Goal: Task Accomplishment & Management: Use online tool/utility

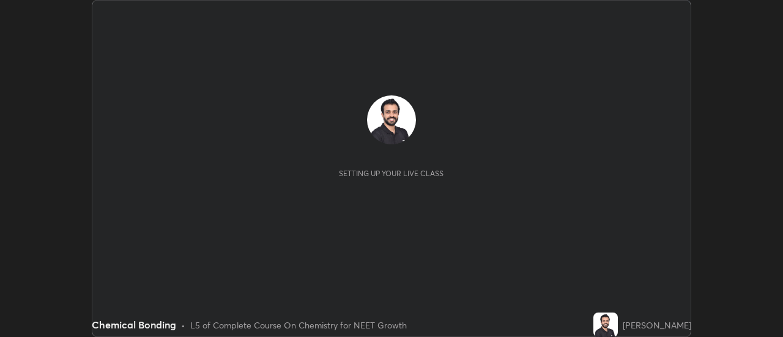
scroll to position [337, 783]
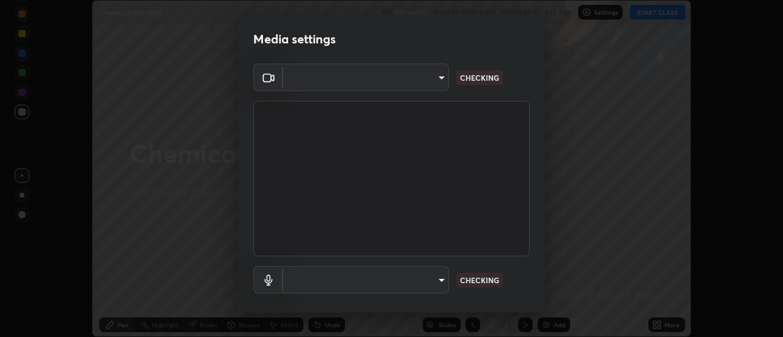
type input "cf8053163bb2f7d6ecf3d6bd7b4235d237b850a42bc303a0614f26eb784a67d0"
click at [432, 281] on body "Erase all Chemical Bonding Recording WAS SCHEDULED TO START AT 3:15 PM Settings…" at bounding box center [391, 168] width 783 height 337
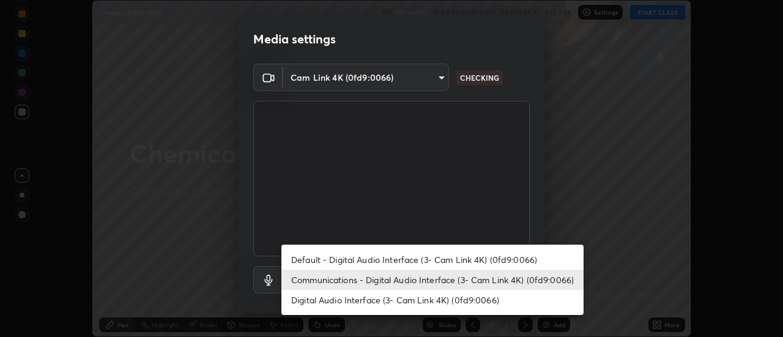
click at [435, 259] on li "Default - Digital Audio Interface (3- Cam Link 4K) (0fd9:0066)" at bounding box center [432, 260] width 302 height 20
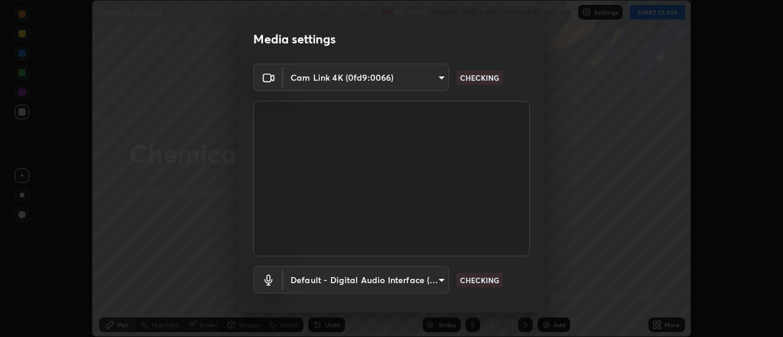
type input "default"
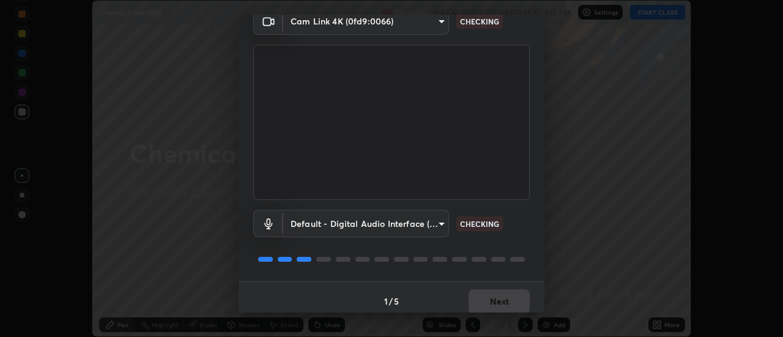
scroll to position [64, 0]
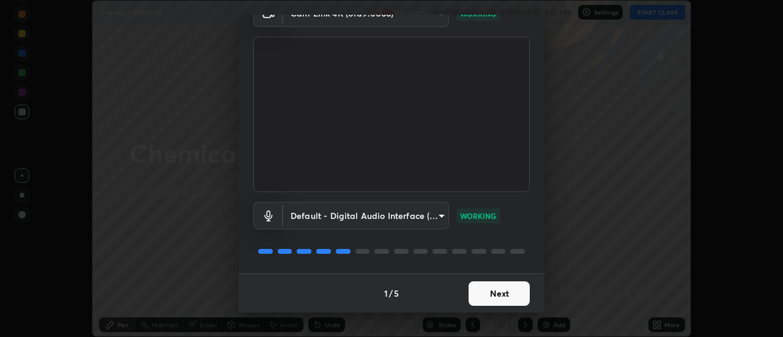
click at [515, 299] on button "Next" at bounding box center [499, 293] width 61 height 24
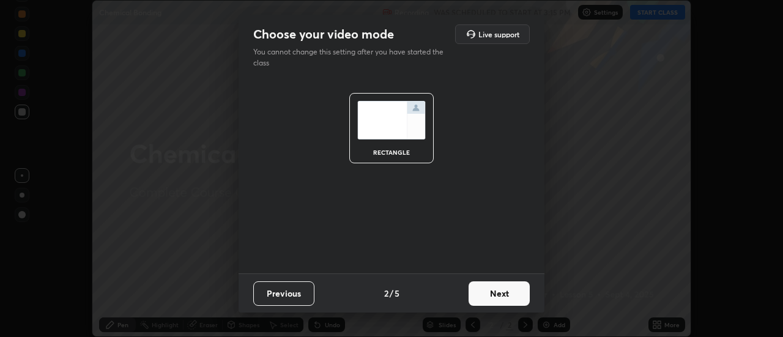
click at [517, 298] on button "Next" at bounding box center [499, 293] width 61 height 24
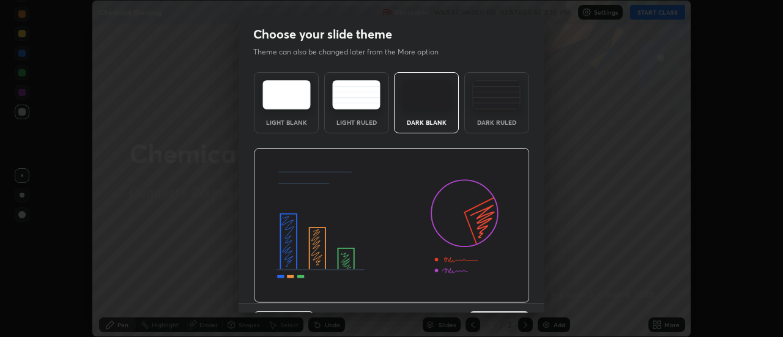
click at [512, 296] on img at bounding box center [392, 225] width 276 height 155
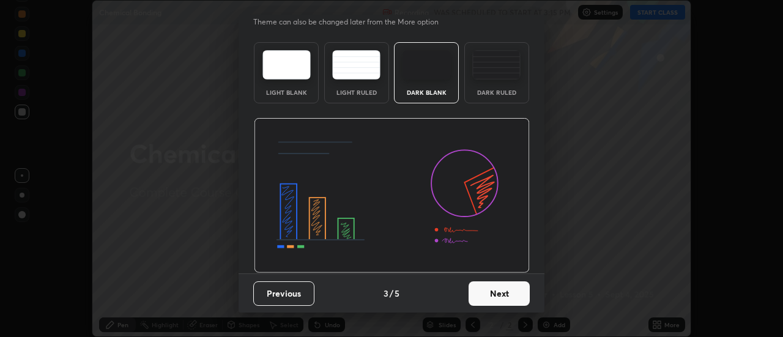
click at [518, 294] on button "Next" at bounding box center [499, 293] width 61 height 24
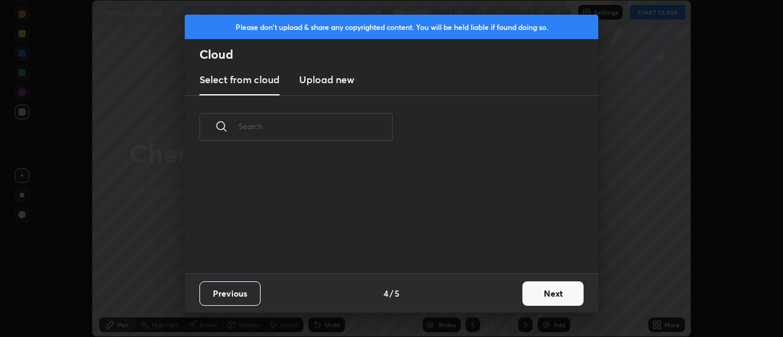
click at [535, 292] on button "Next" at bounding box center [553, 293] width 61 height 24
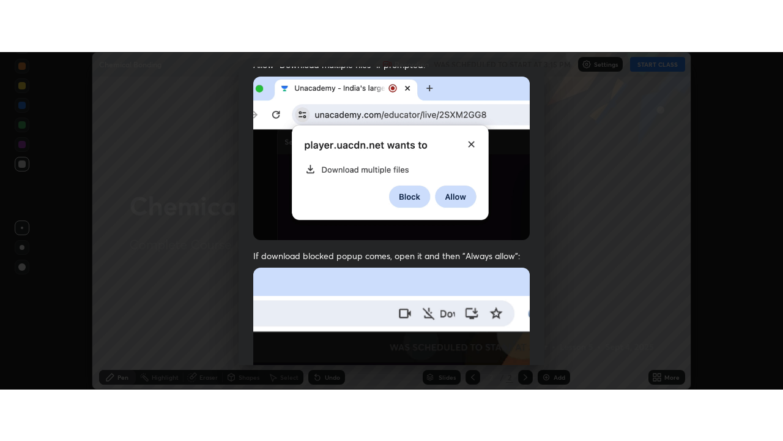
scroll to position [314, 0]
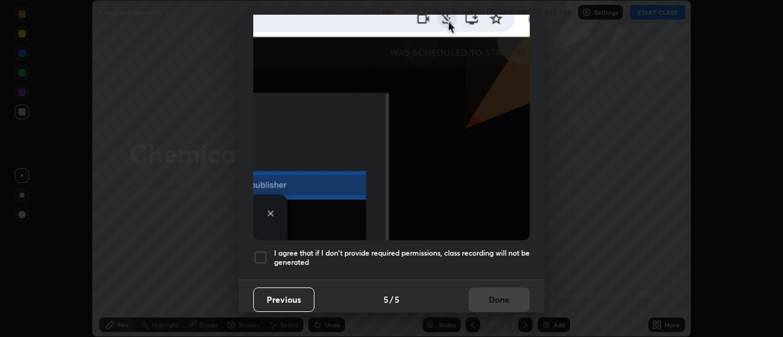
click at [523, 253] on h5 "I agree that if I don't provide required permissions, class recording will not …" at bounding box center [402, 257] width 256 height 19
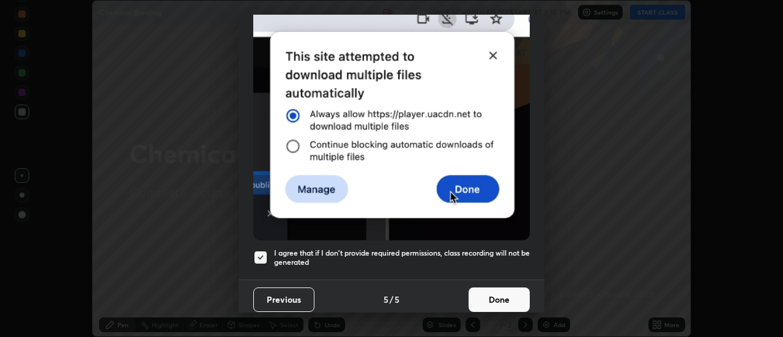
click at [512, 295] on button "Done" at bounding box center [499, 300] width 61 height 24
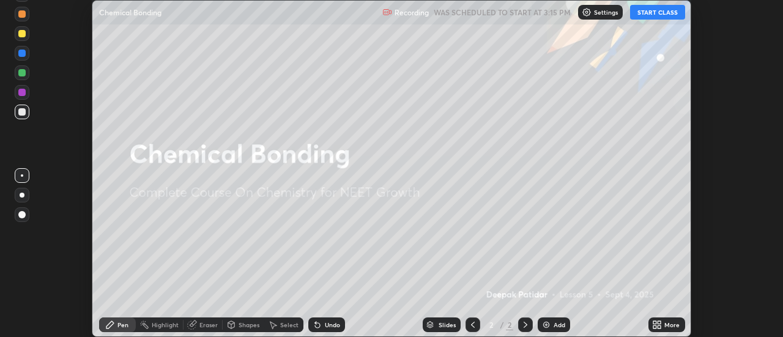
click at [670, 14] on button "START CLASS" at bounding box center [657, 12] width 55 height 15
click at [671, 327] on div "More" at bounding box center [672, 325] width 15 height 6
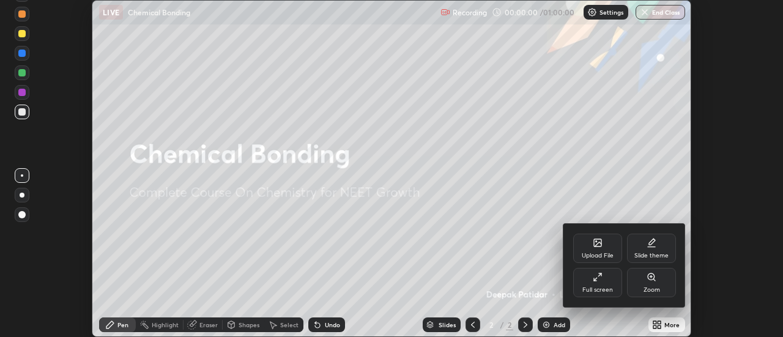
click at [651, 285] on div "Zoom" at bounding box center [651, 282] width 49 height 29
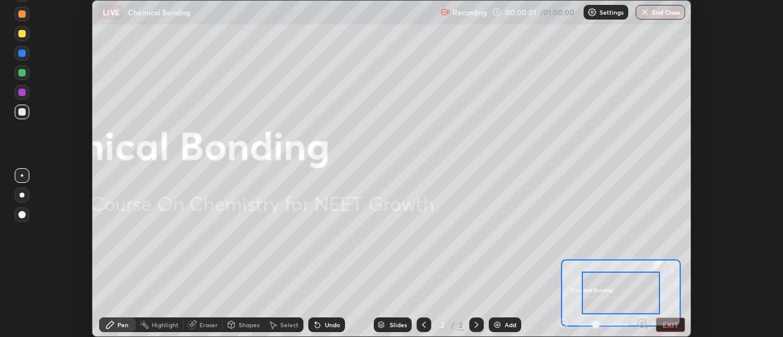
click at [671, 328] on button "EXIT" at bounding box center [670, 325] width 29 height 15
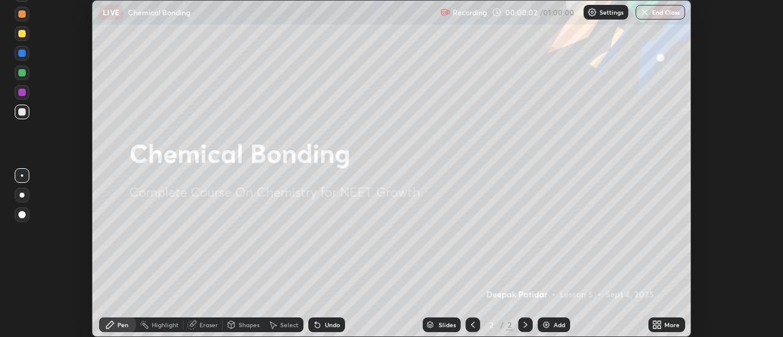
click at [668, 324] on div "More" at bounding box center [672, 325] width 15 height 6
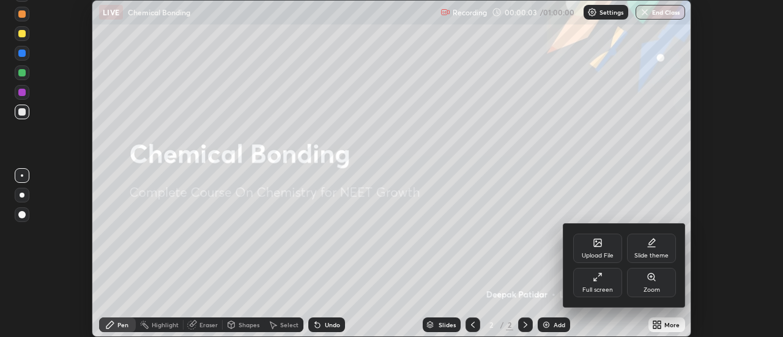
click at [611, 287] on div "Full screen" at bounding box center [598, 290] width 31 height 6
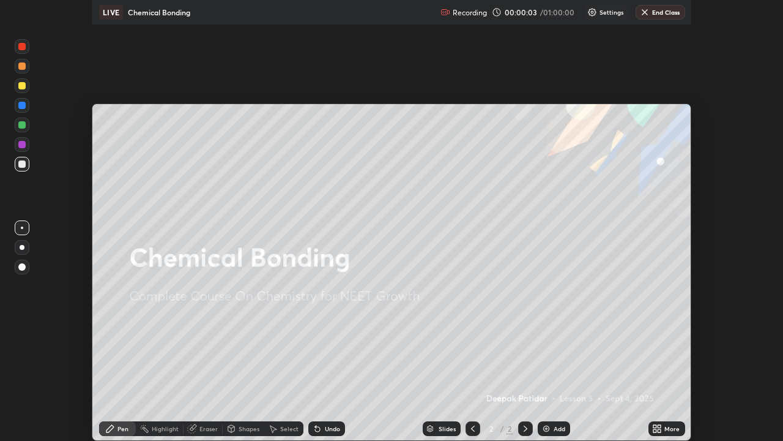
scroll to position [441, 783]
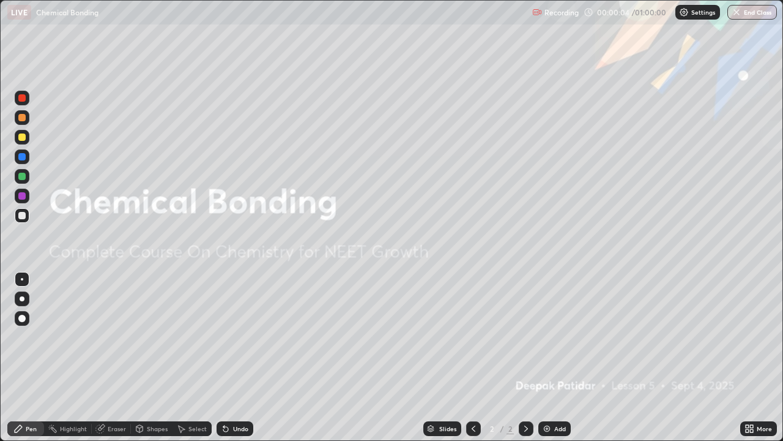
click at [758, 337] on div "More" at bounding box center [764, 428] width 15 height 6
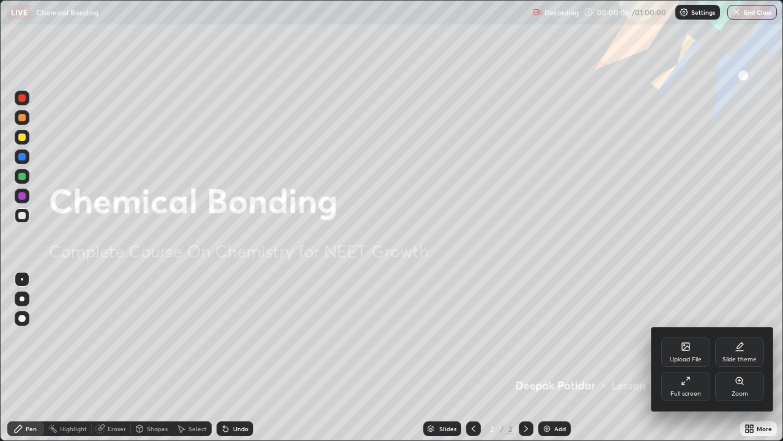
click at [694, 337] on div "Upload File" at bounding box center [686, 359] width 32 height 6
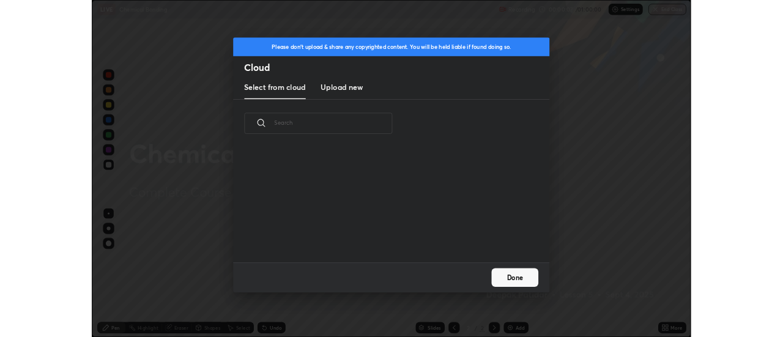
scroll to position [151, 393]
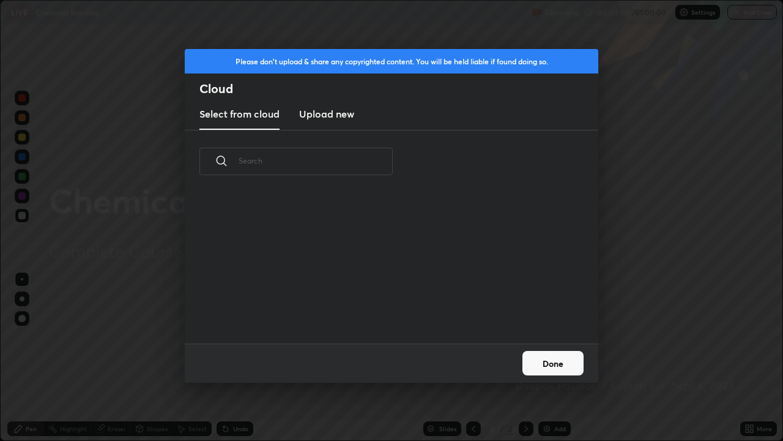
click at [346, 116] on h3 "Upload new" at bounding box center [326, 113] width 55 height 15
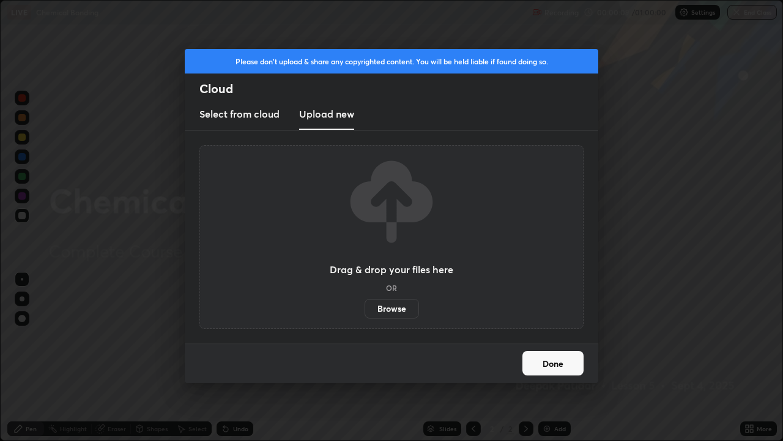
click at [400, 316] on label "Browse" at bounding box center [392, 309] width 54 height 20
click at [365, 316] on input "Browse" at bounding box center [365, 309] width 0 height 20
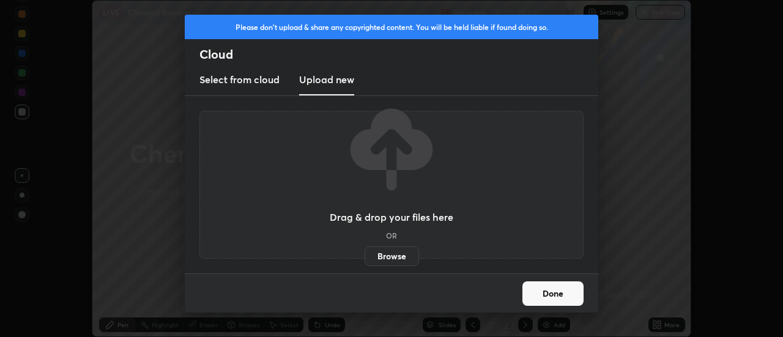
scroll to position [60855, 60409]
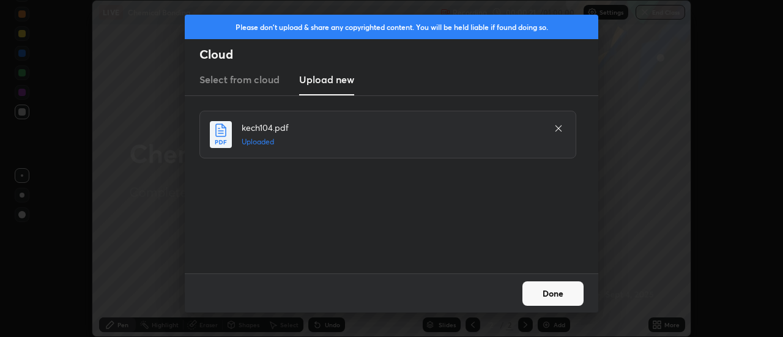
click at [573, 299] on button "Done" at bounding box center [553, 293] width 61 height 24
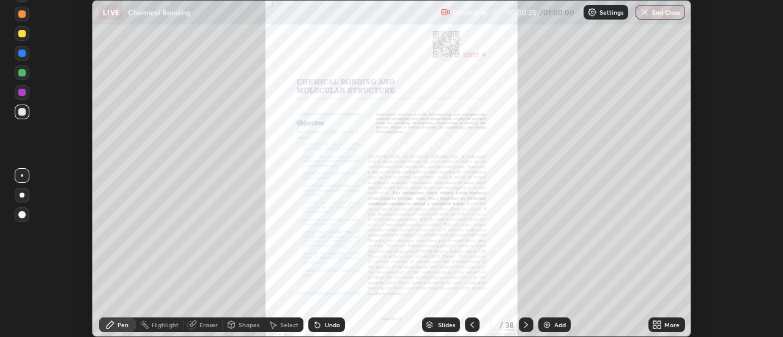
click at [446, 325] on div "Slides" at bounding box center [446, 325] width 17 height 6
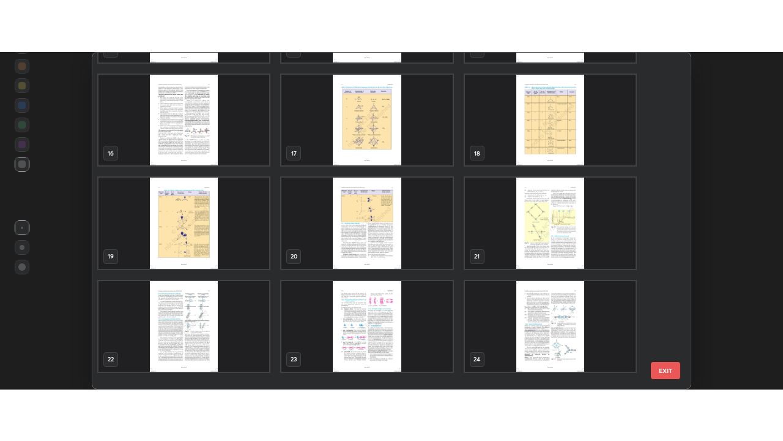
scroll to position [472, 0]
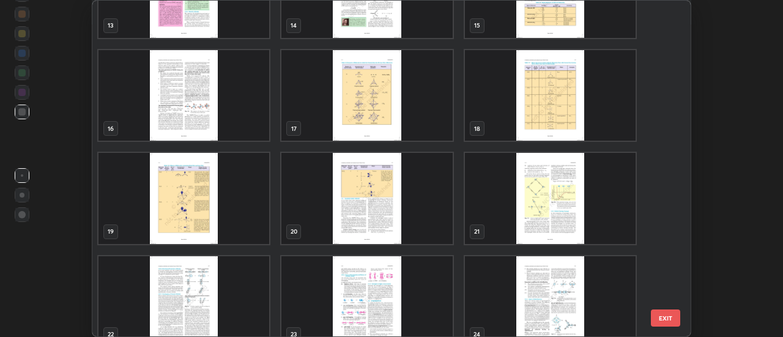
click at [560, 122] on img "grid" at bounding box center [550, 95] width 171 height 91
click at [562, 124] on img "grid" at bounding box center [550, 95] width 171 height 91
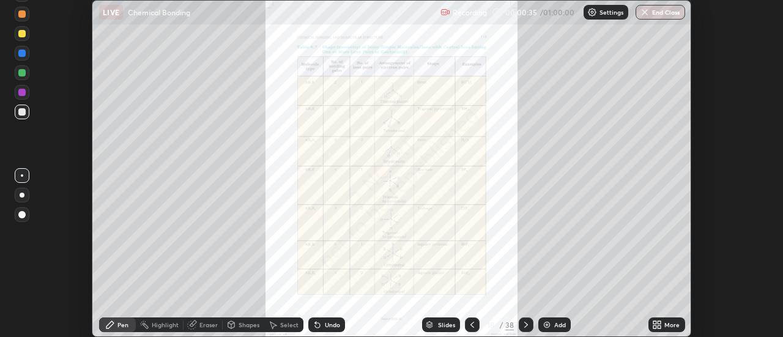
click at [554, 326] on div "Add" at bounding box center [560, 325] width 12 height 6
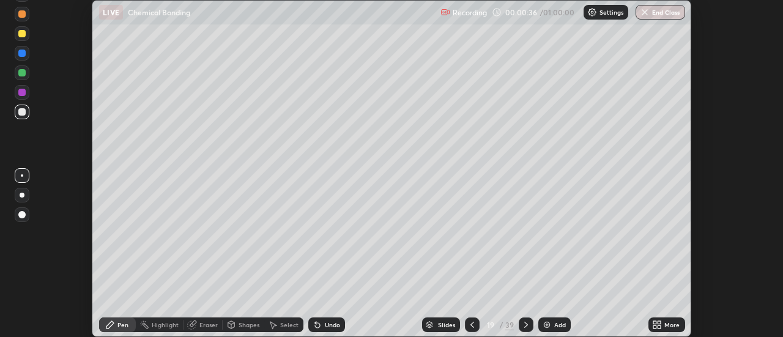
click at [472, 323] on icon at bounding box center [473, 325] width 10 height 10
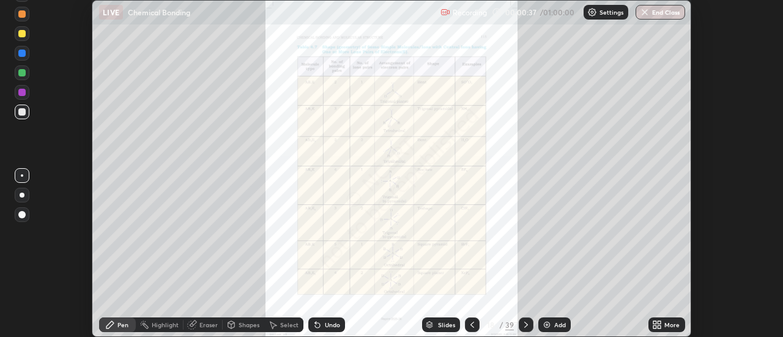
click at [658, 323] on icon at bounding box center [659, 322] width 3 height 3
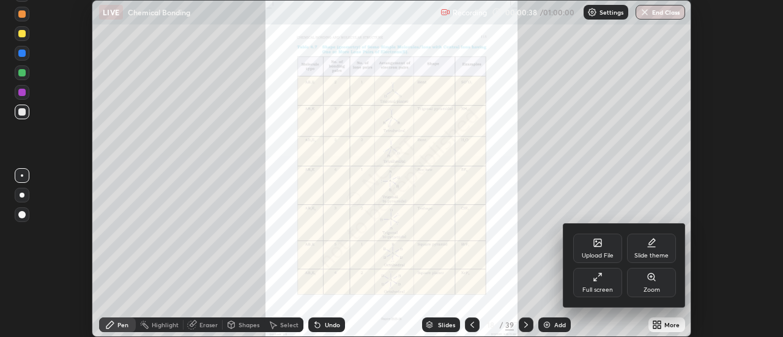
click at [602, 281] on icon at bounding box center [598, 277] width 10 height 10
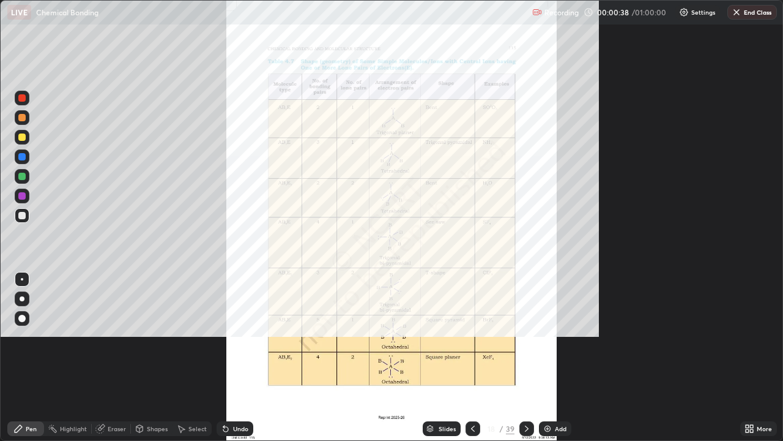
scroll to position [441, 783]
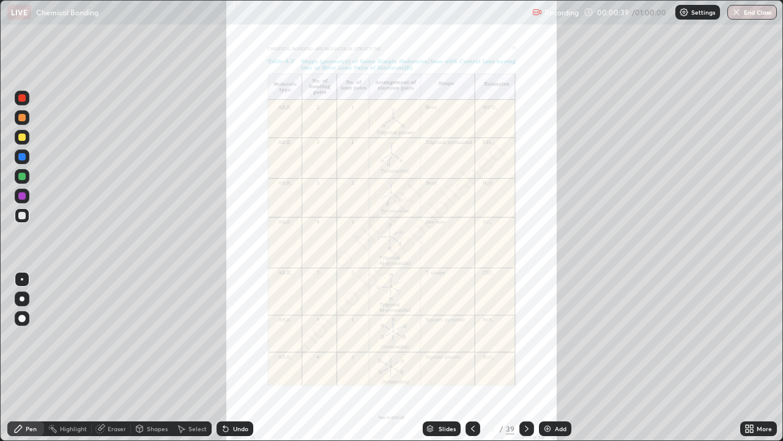
click at [758, 337] on div "More" at bounding box center [764, 428] width 15 height 6
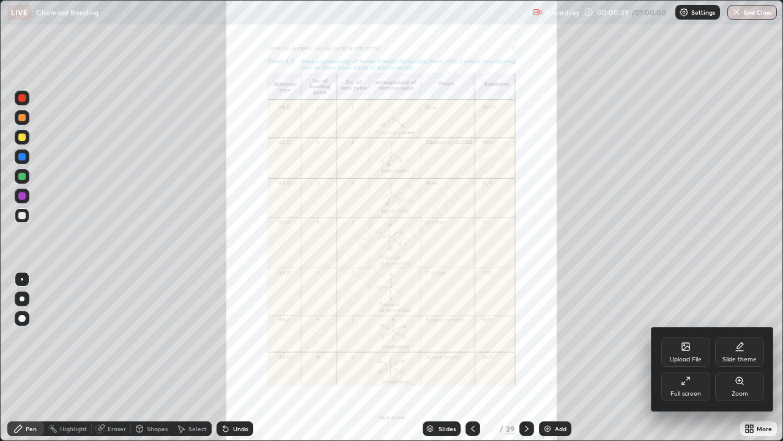
click at [750, 337] on div "Zoom" at bounding box center [739, 385] width 49 height 29
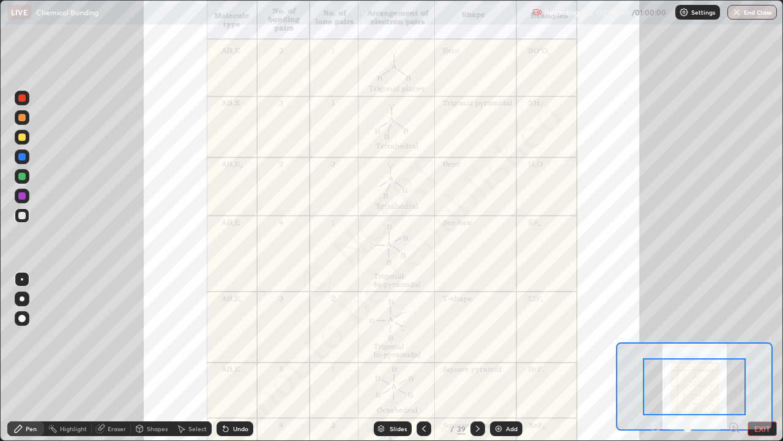
click at [734, 337] on icon at bounding box center [733, 427] width 3 height 0
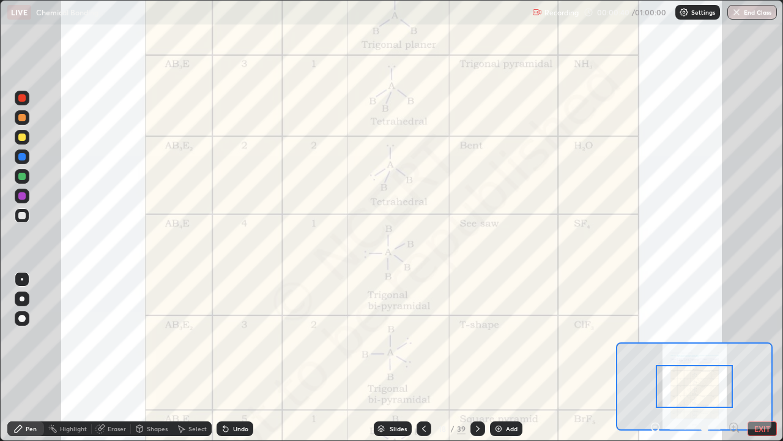
click at [734, 337] on icon at bounding box center [733, 427] width 3 height 0
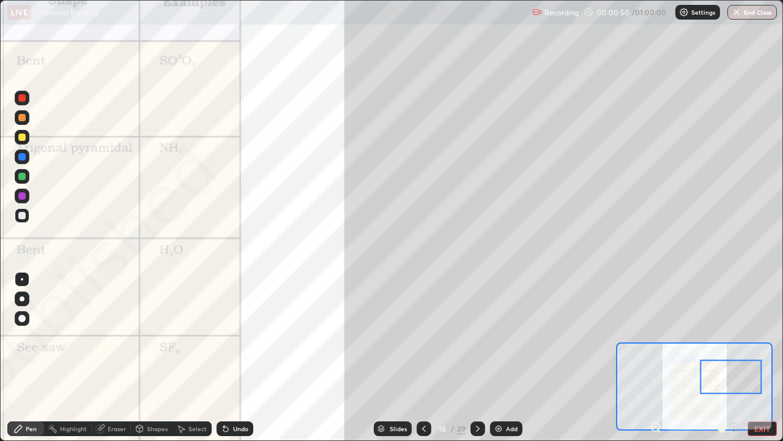
click at [24, 100] on div at bounding box center [21, 97] width 7 height 7
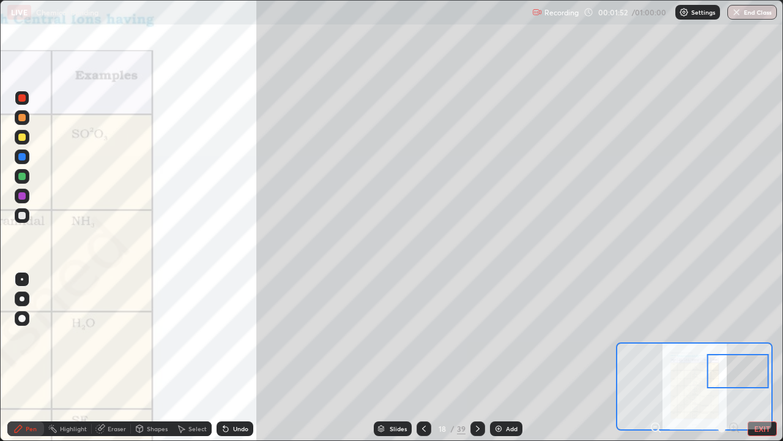
click at [21, 179] on div at bounding box center [21, 176] width 7 height 7
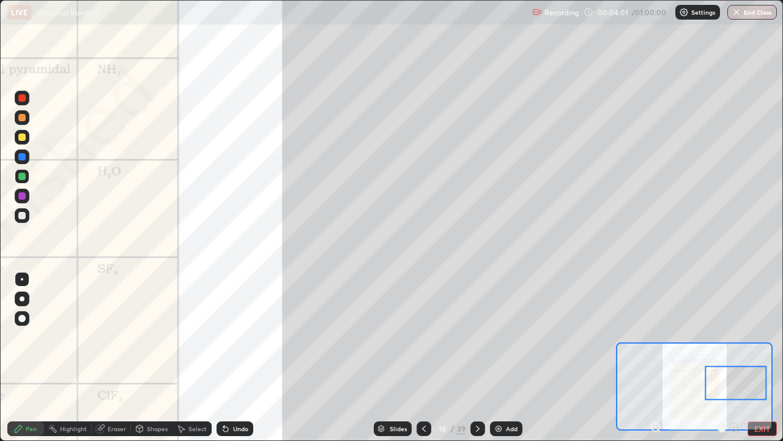
click at [19, 215] on div at bounding box center [21, 215] width 7 height 7
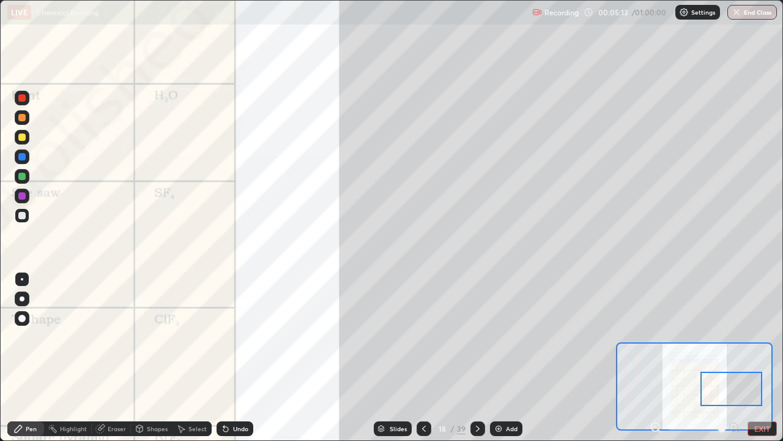
click at [21, 199] on div at bounding box center [21, 195] width 7 height 7
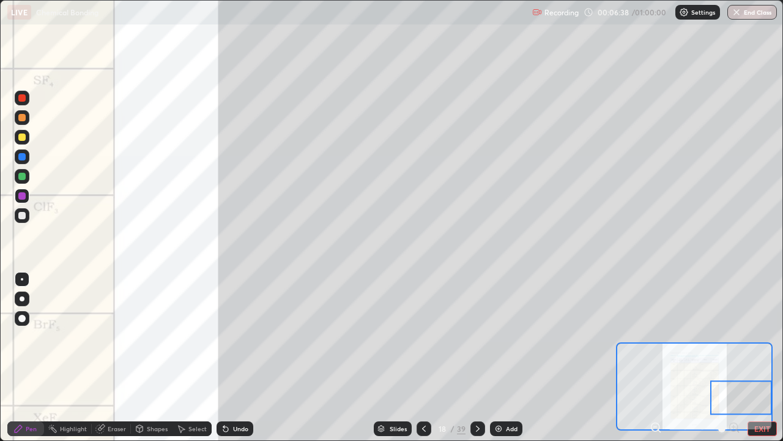
click at [23, 97] on div at bounding box center [21, 97] width 7 height 7
click at [25, 218] on div at bounding box center [22, 215] width 15 height 15
click at [239, 337] on div "Undo" at bounding box center [235, 428] width 37 height 15
click at [236, 337] on div "Undo" at bounding box center [235, 428] width 37 height 15
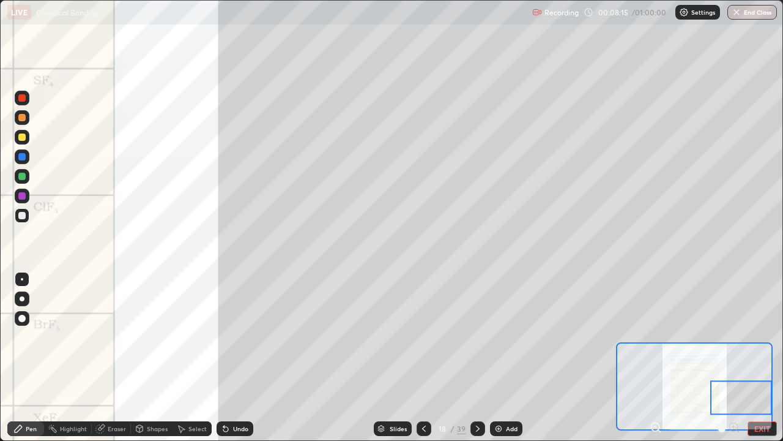
click at [236, 337] on div "Undo" at bounding box center [235, 428] width 37 height 15
click at [237, 337] on div "Undo" at bounding box center [235, 428] width 37 height 15
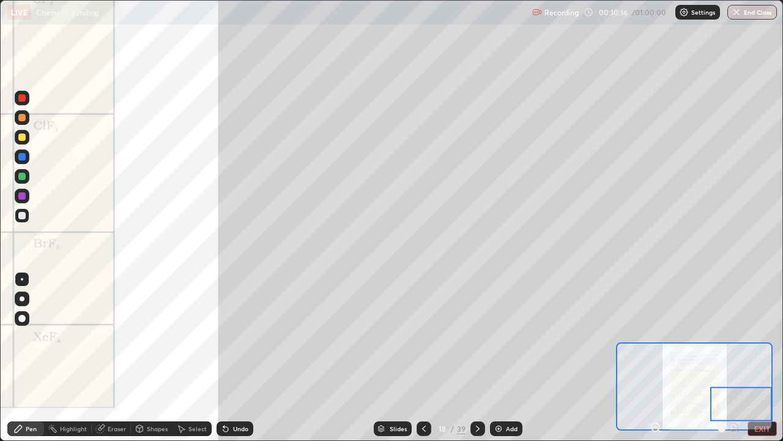
click at [24, 100] on div at bounding box center [21, 97] width 7 height 7
click at [24, 218] on div at bounding box center [21, 215] width 7 height 7
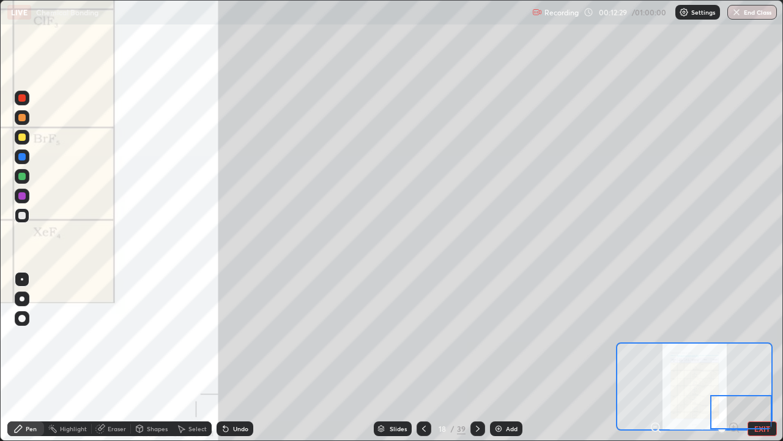
click at [23, 144] on div at bounding box center [22, 137] width 15 height 15
click at [21, 99] on div at bounding box center [21, 97] width 7 height 7
click at [27, 140] on div at bounding box center [22, 137] width 15 height 15
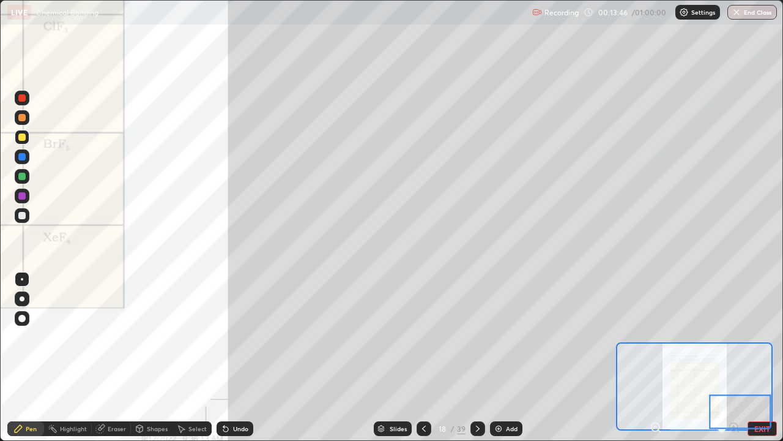
click at [475, 337] on div at bounding box center [478, 428] width 15 height 15
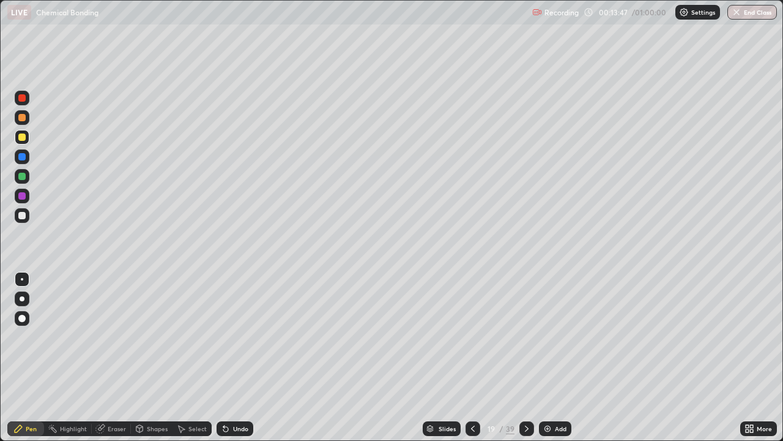
click at [525, 337] on icon at bounding box center [527, 428] width 4 height 6
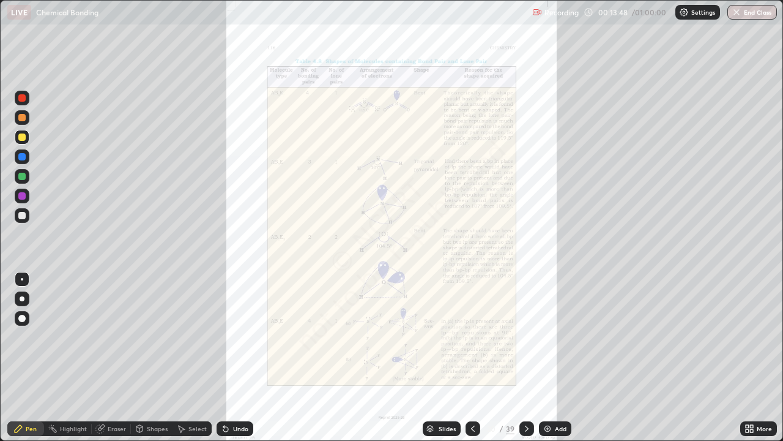
click at [761, 337] on div "More" at bounding box center [764, 428] width 15 height 6
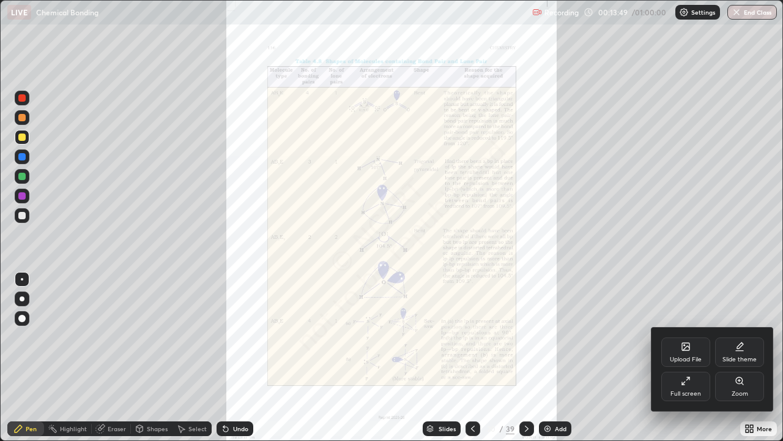
click at [751, 337] on div "Zoom" at bounding box center [739, 385] width 49 height 29
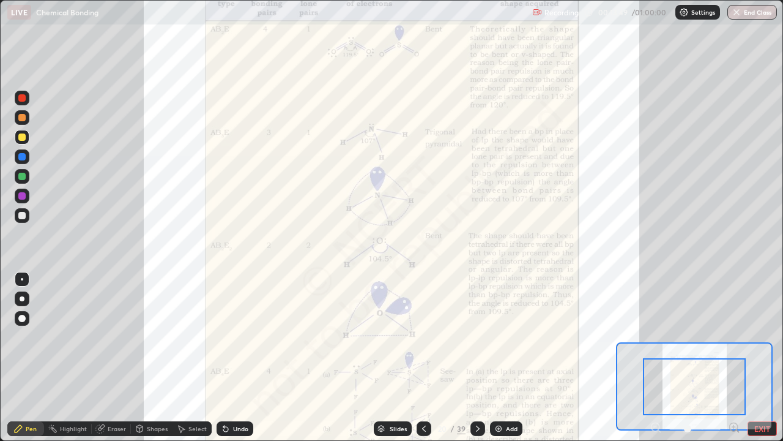
click at [734, 337] on icon at bounding box center [733, 427] width 3 height 0
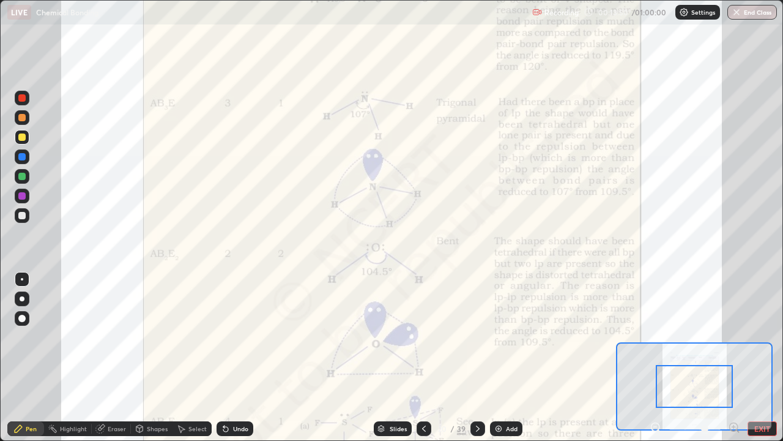
click at [734, 337] on icon at bounding box center [733, 427] width 3 height 0
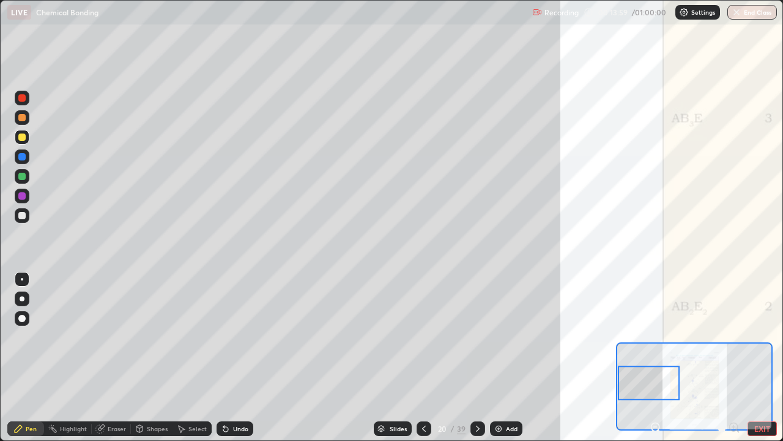
click at [23, 99] on div at bounding box center [21, 97] width 7 height 7
click at [23, 217] on div at bounding box center [21, 215] width 7 height 7
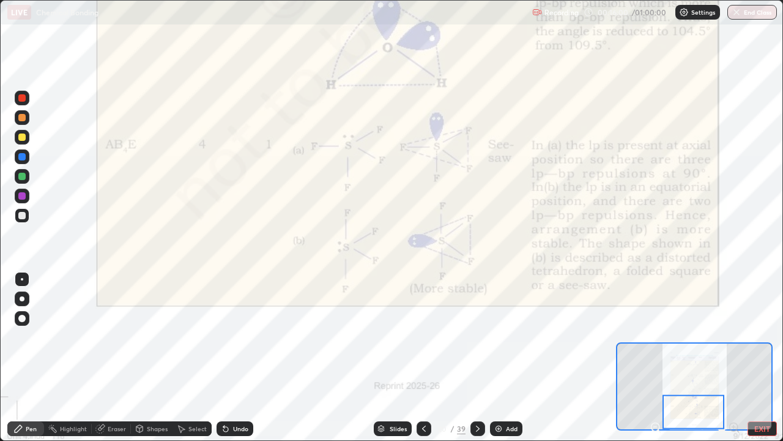
click at [476, 337] on icon at bounding box center [478, 428] width 10 height 10
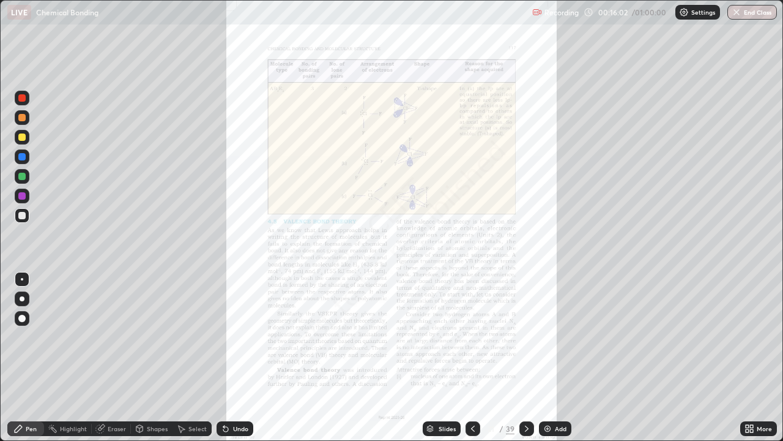
click at [755, 337] on div "More" at bounding box center [758, 428] width 37 height 15
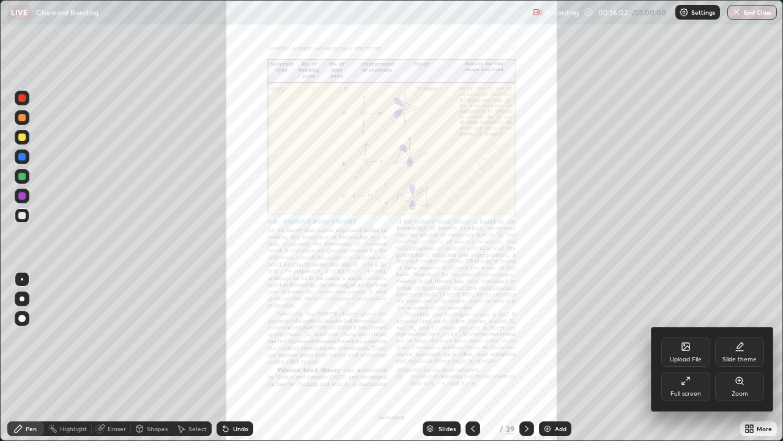
click at [761, 337] on div at bounding box center [391, 220] width 783 height 441
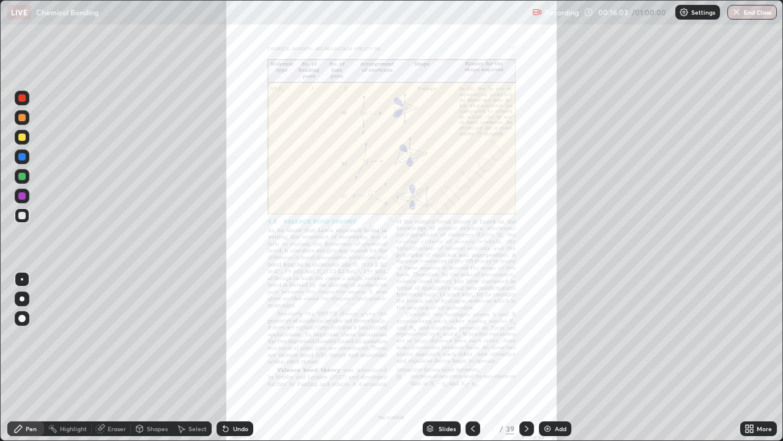
click at [758, 337] on div "More" at bounding box center [764, 428] width 15 height 6
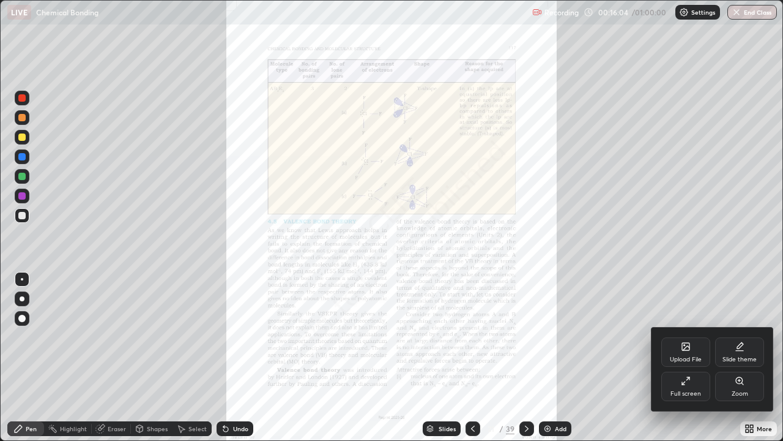
click at [755, 337] on div "Zoom" at bounding box center [739, 385] width 49 height 29
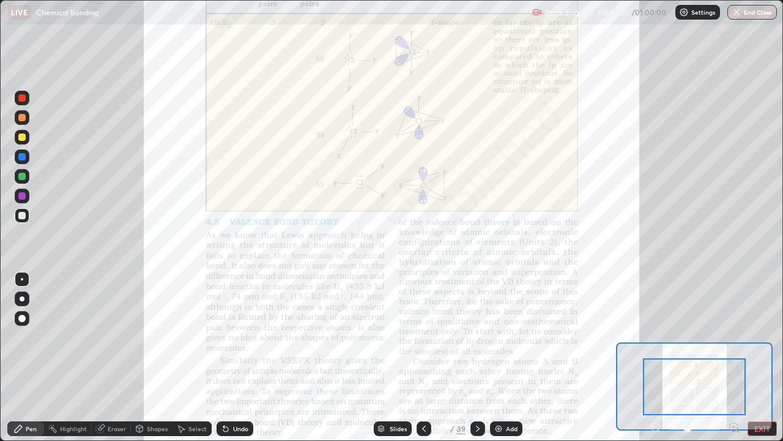
click at [734, 337] on icon at bounding box center [733, 427] width 3 height 0
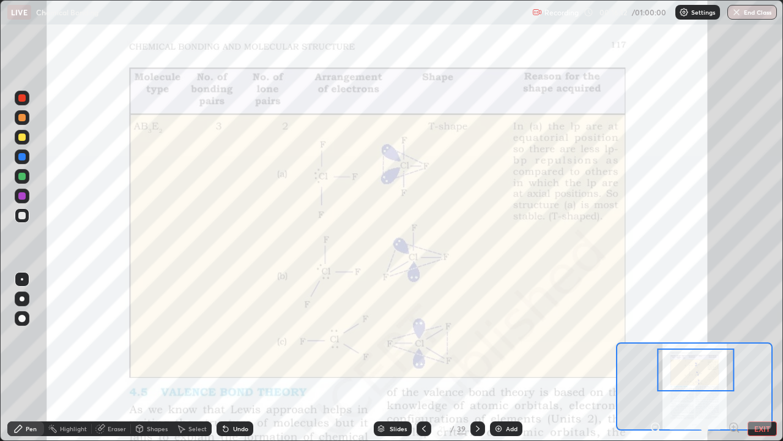
click at [24, 136] on div at bounding box center [21, 136] width 7 height 7
click at [21, 119] on div at bounding box center [21, 117] width 7 height 7
click at [24, 101] on div at bounding box center [21, 97] width 7 height 7
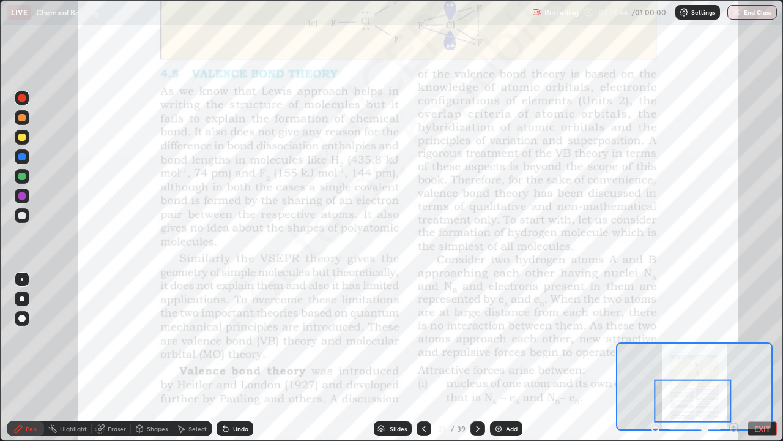
click at [476, 337] on icon at bounding box center [478, 428] width 4 height 6
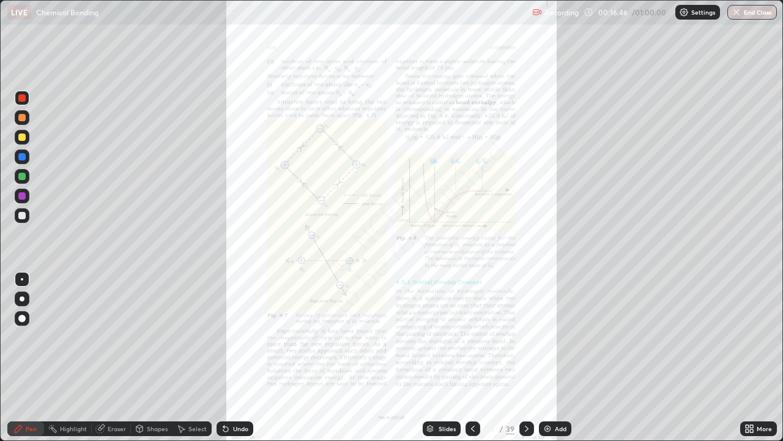
click at [763, 337] on div "More" at bounding box center [764, 428] width 15 height 6
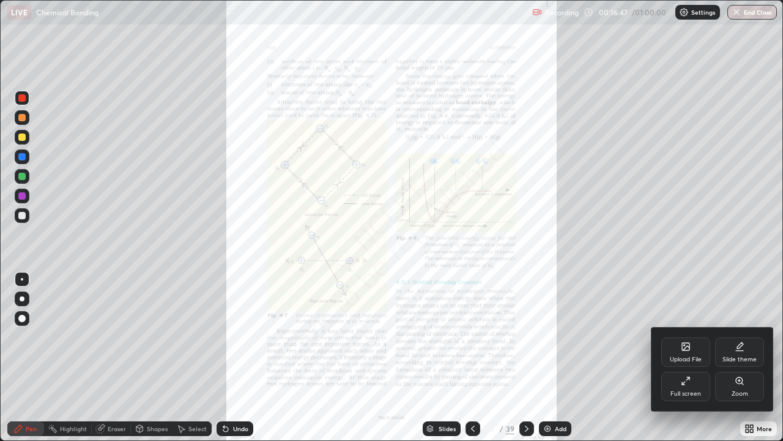
click at [739, 337] on div "Zoom" at bounding box center [739, 385] width 49 height 29
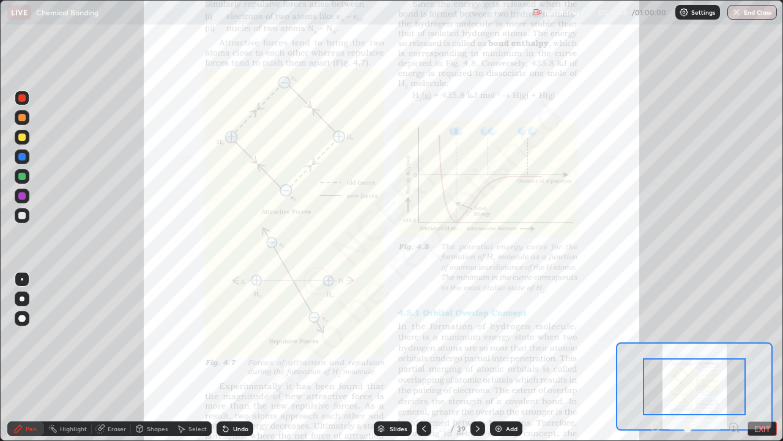
click at [734, 337] on icon at bounding box center [734, 427] width 12 height 12
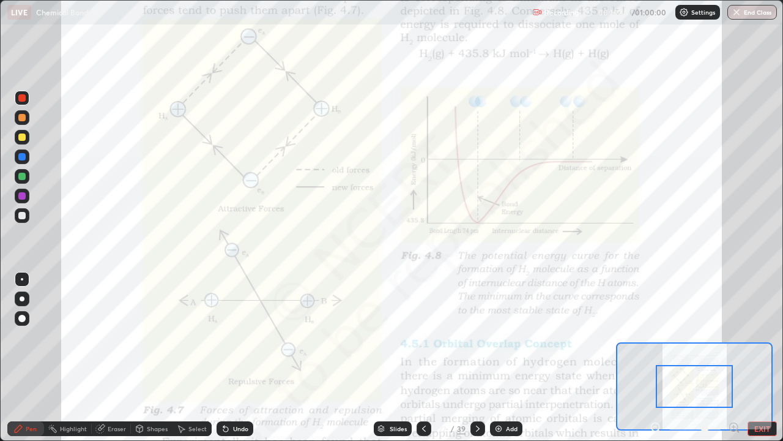
click at [734, 337] on icon at bounding box center [734, 427] width 12 height 12
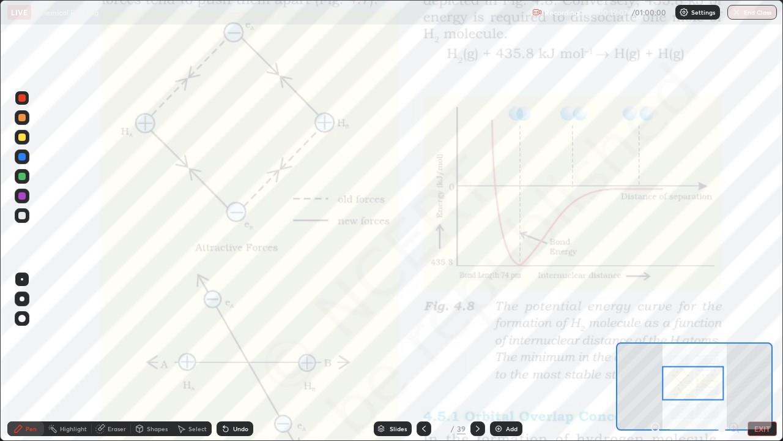
click at [18, 117] on div at bounding box center [21, 117] width 7 height 7
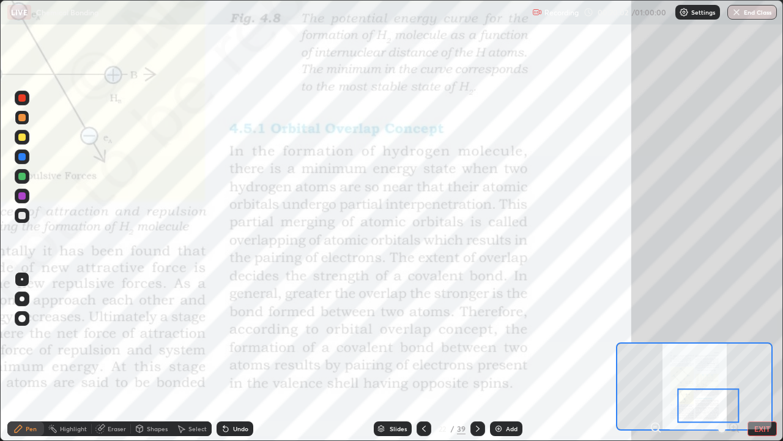
click at [98, 337] on div "Eraser" at bounding box center [111, 428] width 39 height 15
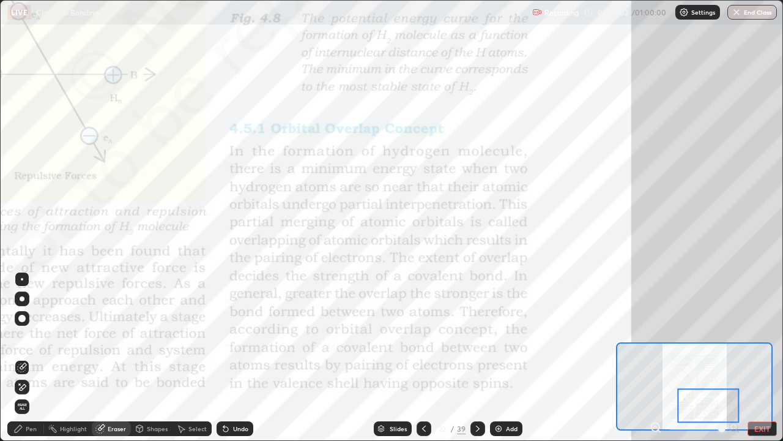
click at [22, 337] on span "Erase all" at bounding box center [21, 406] width 13 height 7
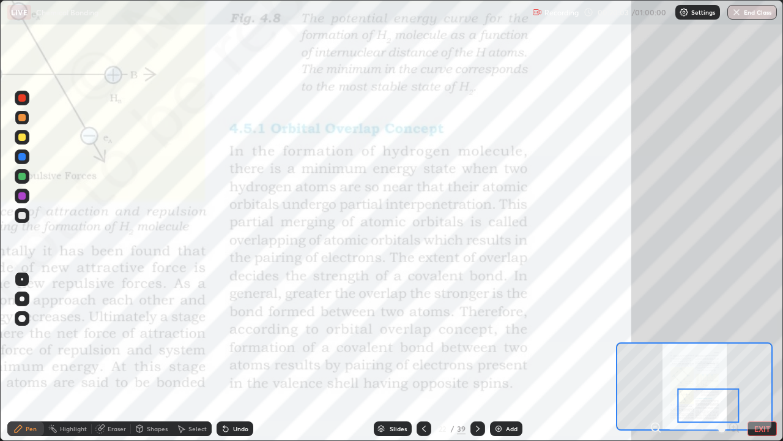
click at [15, 337] on icon at bounding box center [18, 428] width 10 height 10
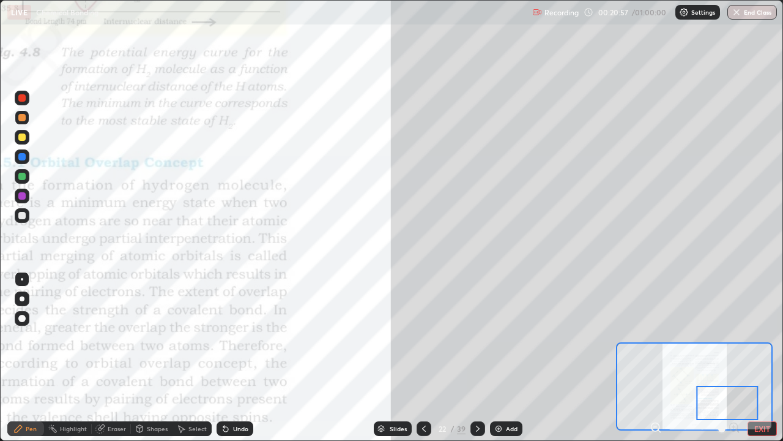
click at [477, 337] on icon at bounding box center [478, 428] width 10 height 10
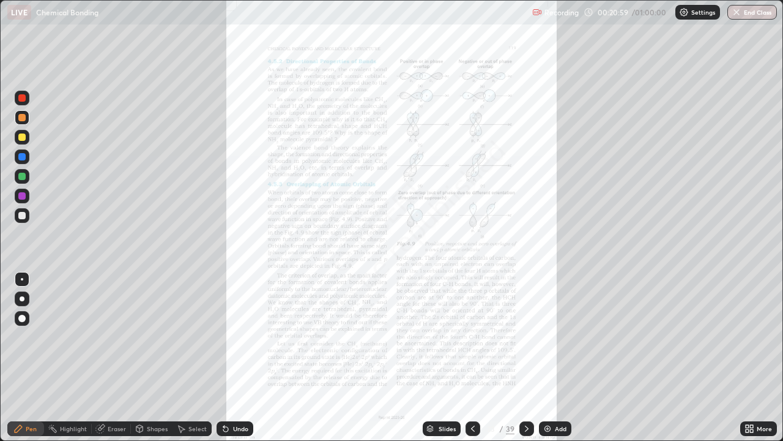
click at [759, 337] on div "More" at bounding box center [764, 428] width 15 height 6
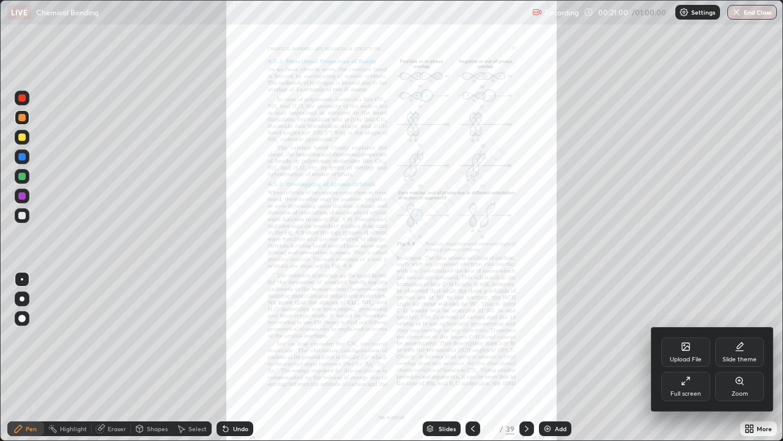
click at [738, 337] on icon at bounding box center [740, 381] width 10 height 10
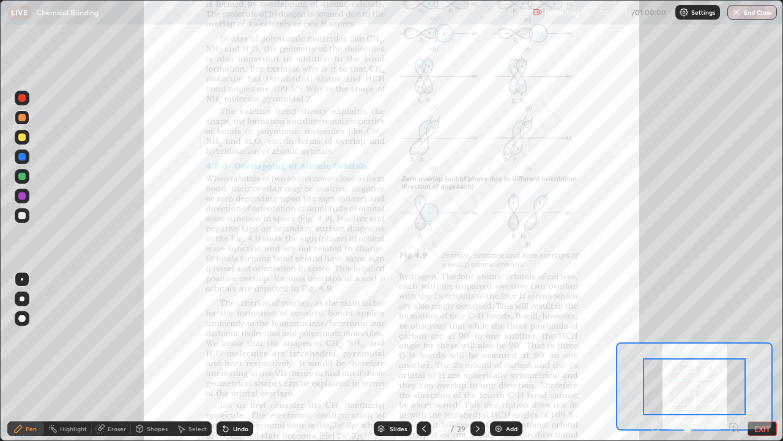
click at [732, 337] on icon at bounding box center [734, 427] width 12 height 12
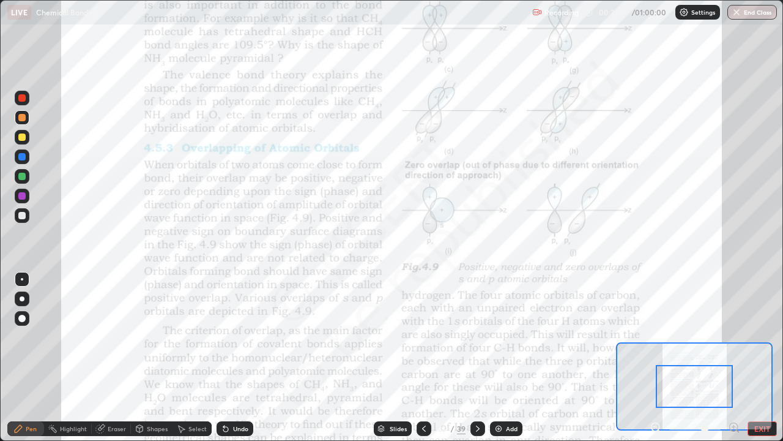
click at [734, 337] on icon at bounding box center [733, 427] width 3 height 0
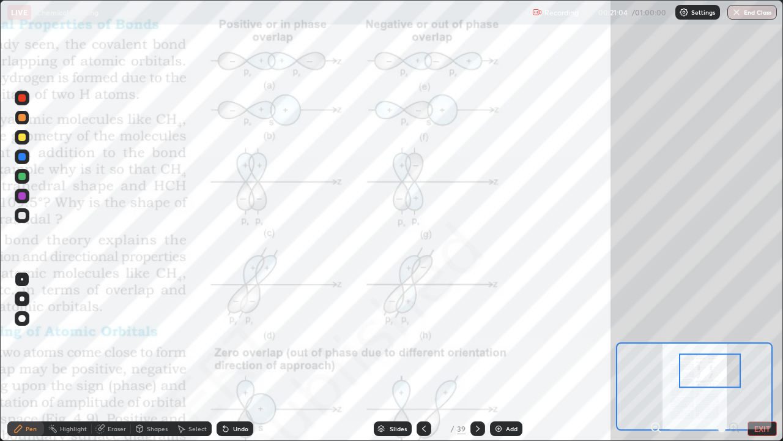
click at [658, 337] on icon at bounding box center [656, 427] width 12 height 12
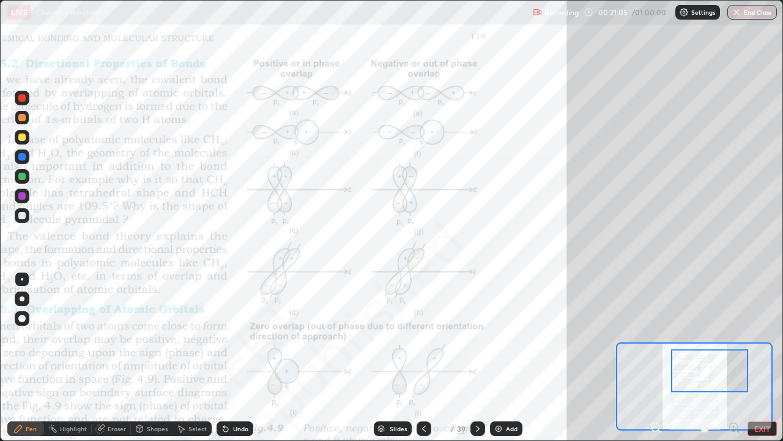
click at [655, 337] on icon at bounding box center [655, 427] width 3 height 0
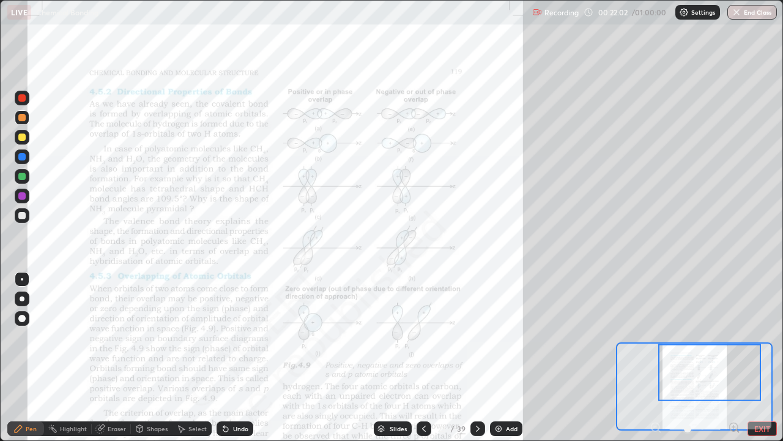
click at [22, 99] on div at bounding box center [21, 97] width 7 height 7
click at [22, 176] on div at bounding box center [21, 176] width 7 height 7
click at [20, 101] on div at bounding box center [21, 97] width 7 height 7
click at [22, 177] on div at bounding box center [21, 176] width 7 height 7
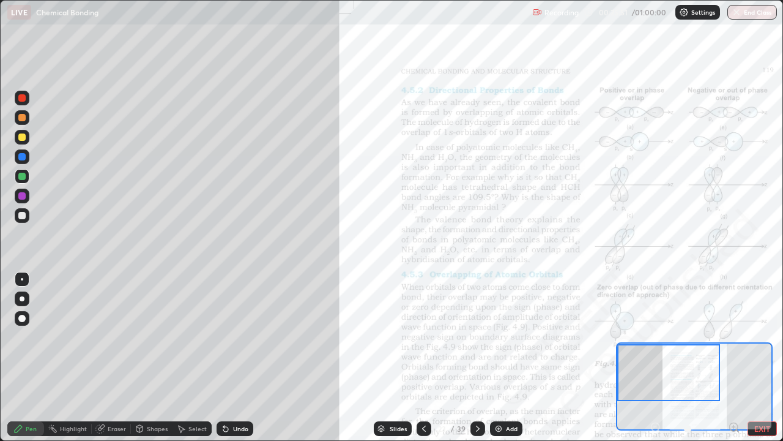
click at [20, 140] on div at bounding box center [21, 136] width 7 height 7
click at [23, 118] on div at bounding box center [21, 117] width 7 height 7
click at [30, 203] on div at bounding box center [22, 196] width 20 height 20
click at [106, 337] on div "Eraser" at bounding box center [111, 428] width 39 height 15
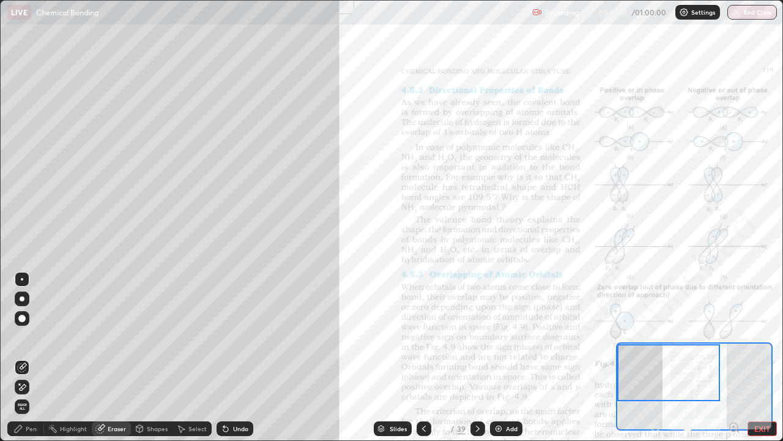
click at [21, 337] on icon at bounding box center [22, 387] width 10 height 10
click at [29, 337] on div "Pen" at bounding box center [31, 428] width 11 height 6
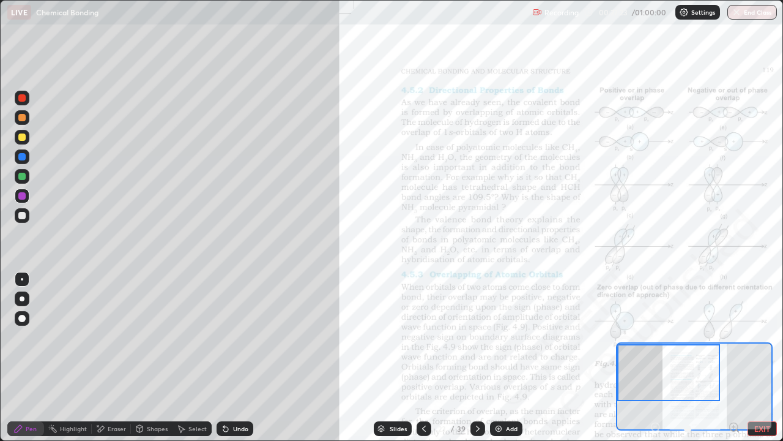
click at [23, 218] on div at bounding box center [21, 215] width 7 height 7
click at [228, 337] on icon at bounding box center [226, 428] width 10 height 10
click at [224, 337] on icon at bounding box center [225, 429] width 5 height 5
click at [228, 337] on icon at bounding box center [226, 428] width 10 height 10
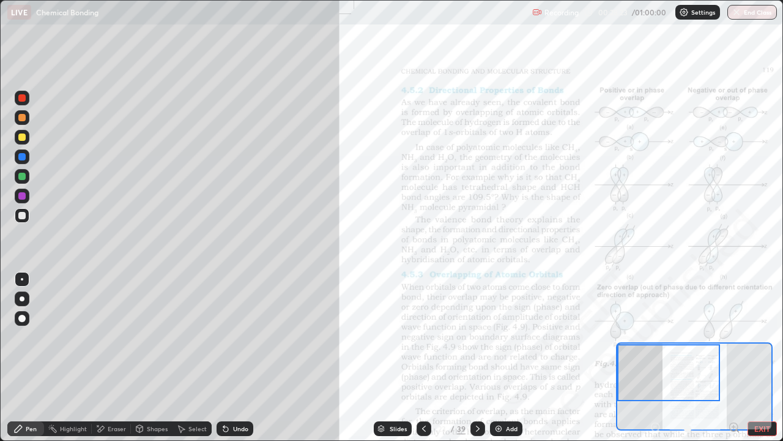
click at [22, 177] on div at bounding box center [21, 176] width 7 height 7
click at [20, 159] on div at bounding box center [21, 156] width 7 height 7
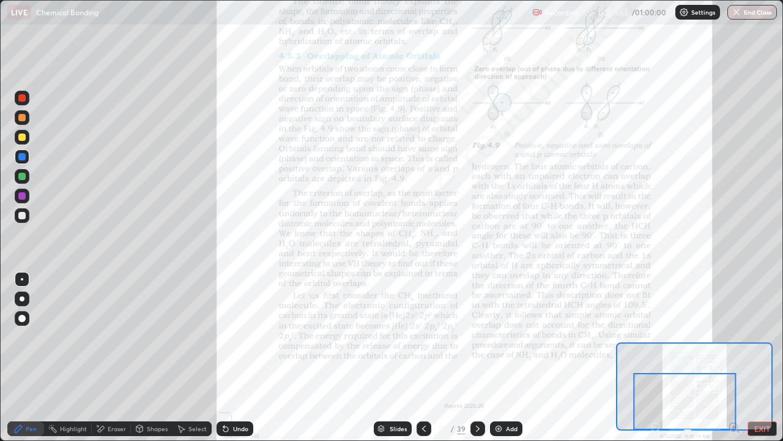
click at [476, 337] on icon at bounding box center [478, 428] width 10 height 10
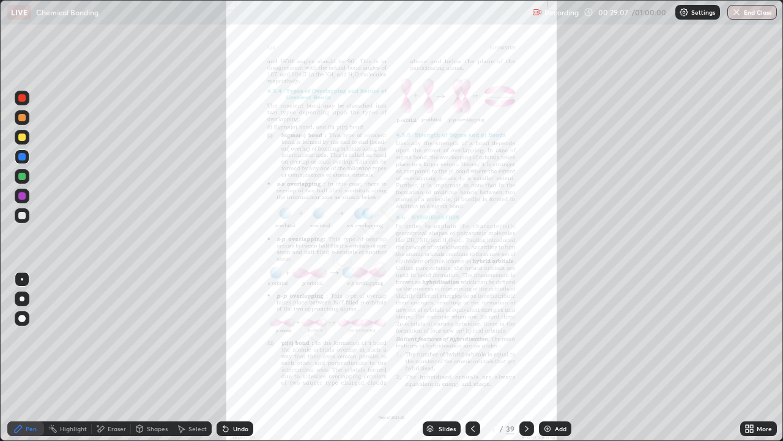
click at [472, 337] on icon at bounding box center [473, 428] width 10 height 10
click at [758, 337] on div "More" at bounding box center [764, 428] width 15 height 6
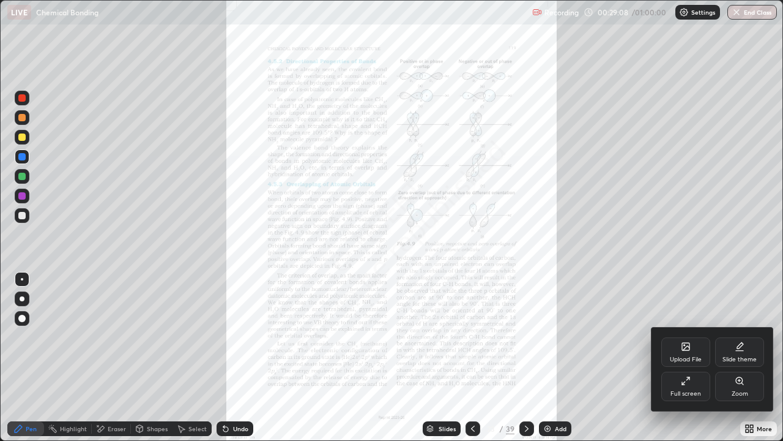
click at [745, 337] on div "Zoom" at bounding box center [740, 393] width 17 height 6
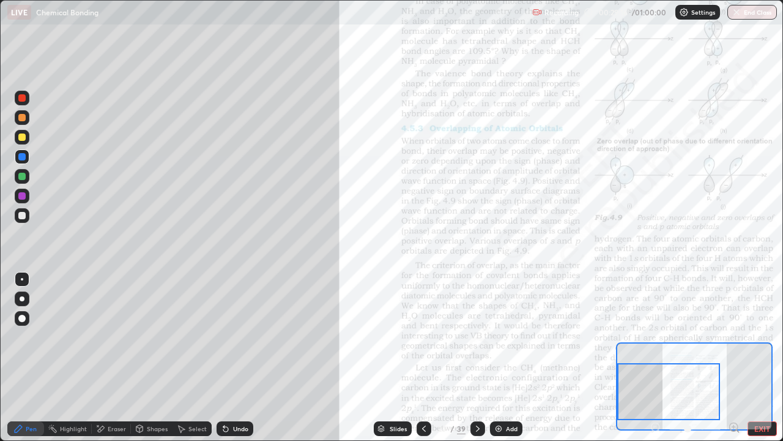
click at [21, 137] on div at bounding box center [21, 136] width 7 height 7
click at [732, 337] on icon at bounding box center [734, 427] width 12 height 12
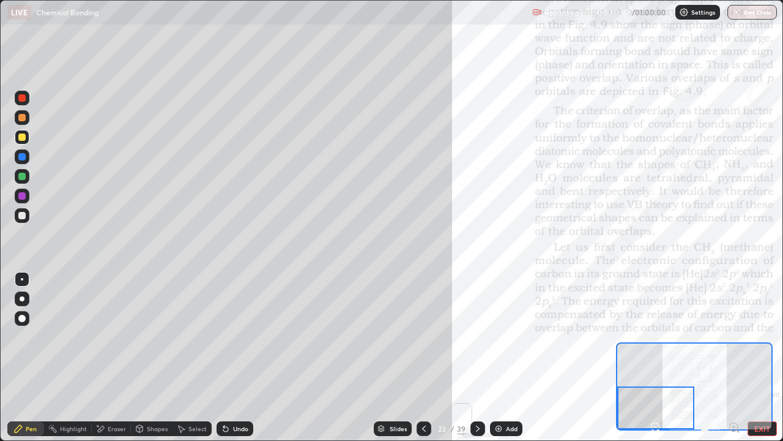
click at [27, 97] on div at bounding box center [22, 98] width 15 height 15
click at [22, 99] on div at bounding box center [21, 97] width 7 height 7
click at [23, 218] on div at bounding box center [21, 215] width 7 height 7
click at [734, 337] on icon at bounding box center [733, 427] width 3 height 0
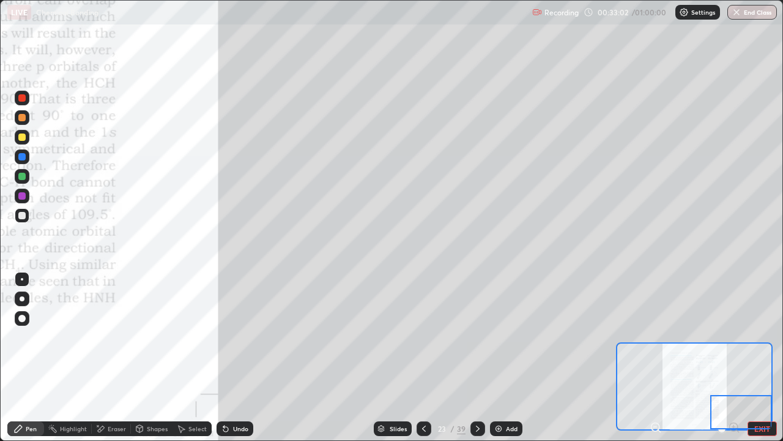
click at [229, 337] on div "Undo" at bounding box center [235, 428] width 37 height 15
click at [228, 337] on icon at bounding box center [226, 428] width 10 height 10
click at [238, 337] on div "Undo" at bounding box center [240, 428] width 15 height 6
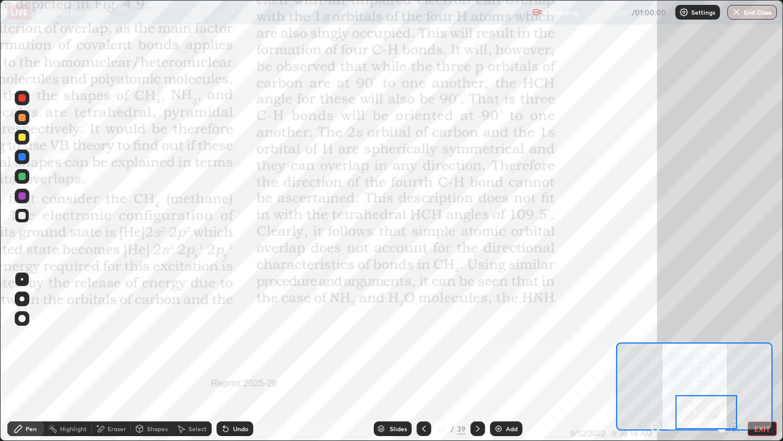
click at [476, 337] on icon at bounding box center [478, 428] width 10 height 10
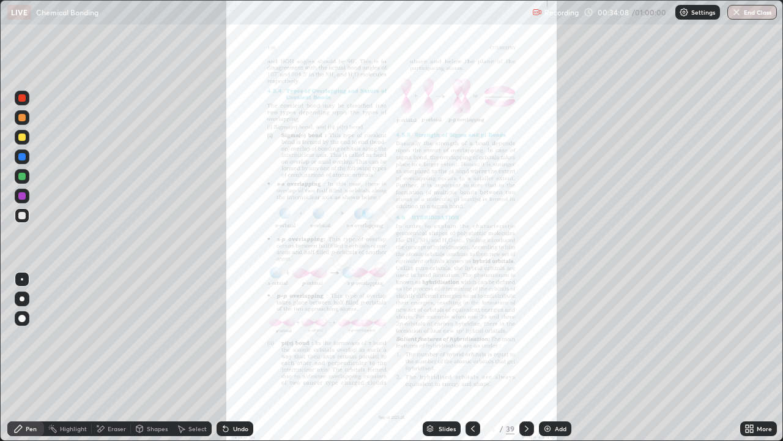
click at [25, 118] on div at bounding box center [21, 117] width 7 height 7
click at [768, 337] on div "More" at bounding box center [764, 428] width 15 height 6
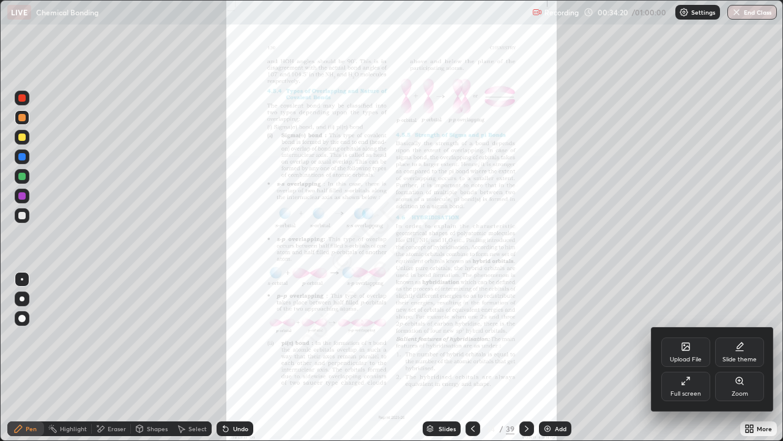
click at [747, 337] on div "Zoom" at bounding box center [740, 393] width 17 height 6
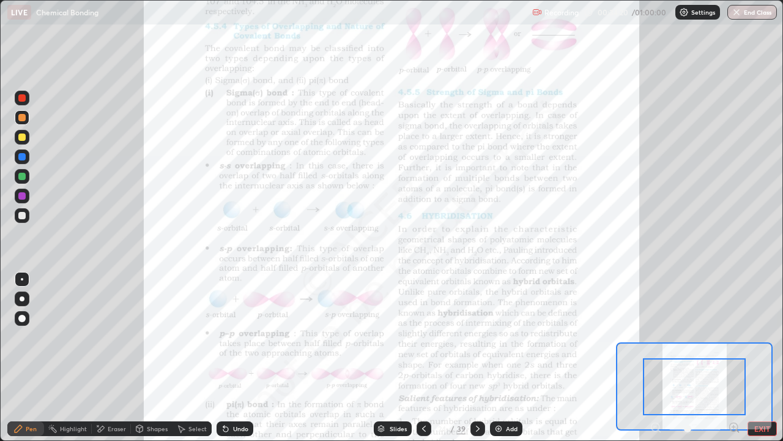
click at [737, 337] on icon at bounding box center [738, 431] width 2 height 2
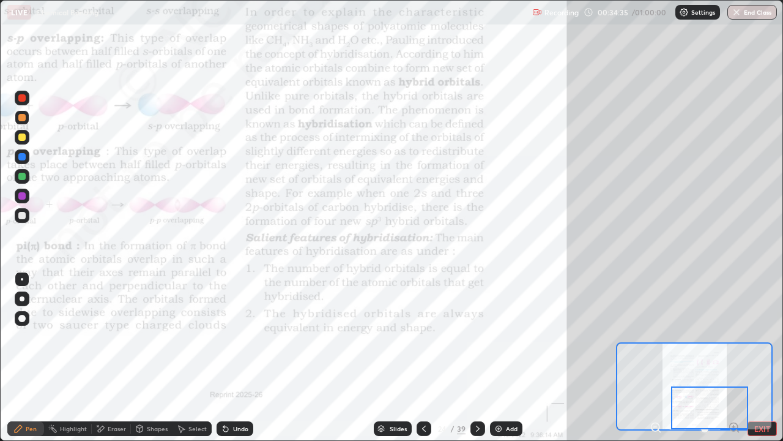
click at [478, 337] on icon at bounding box center [478, 428] width 10 height 10
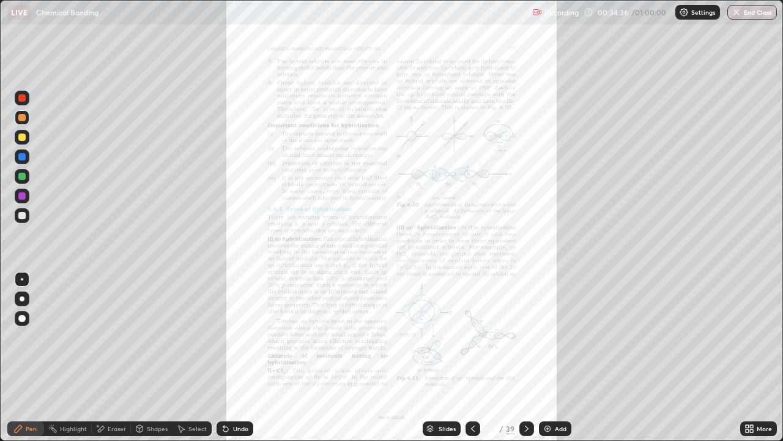
click at [761, 337] on div "More" at bounding box center [764, 428] width 15 height 6
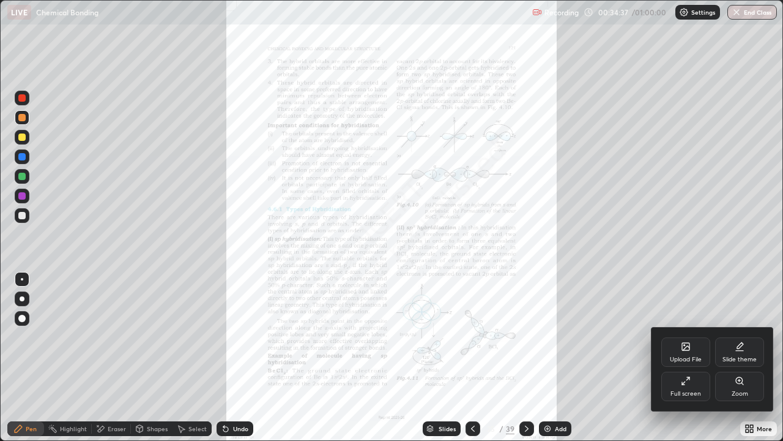
click at [744, 337] on div "Zoom" at bounding box center [739, 385] width 49 height 29
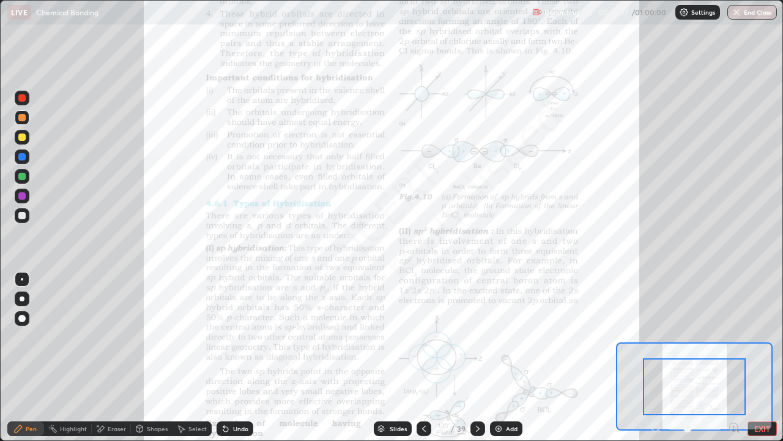
click at [734, 337] on icon at bounding box center [733, 427] width 3 height 0
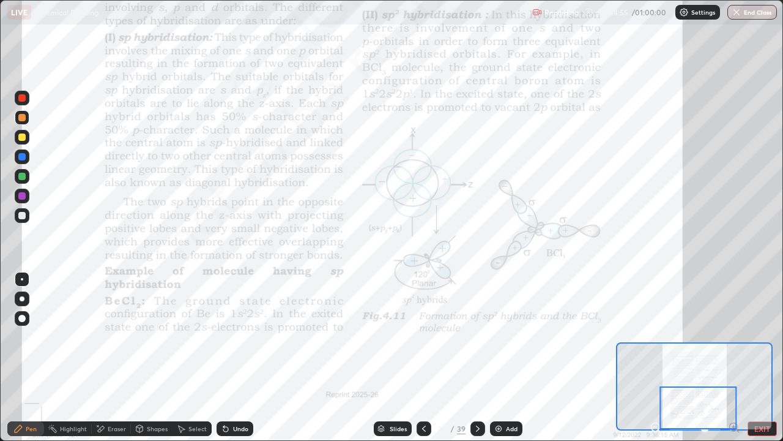
click at [476, 337] on icon at bounding box center [478, 428] width 10 height 10
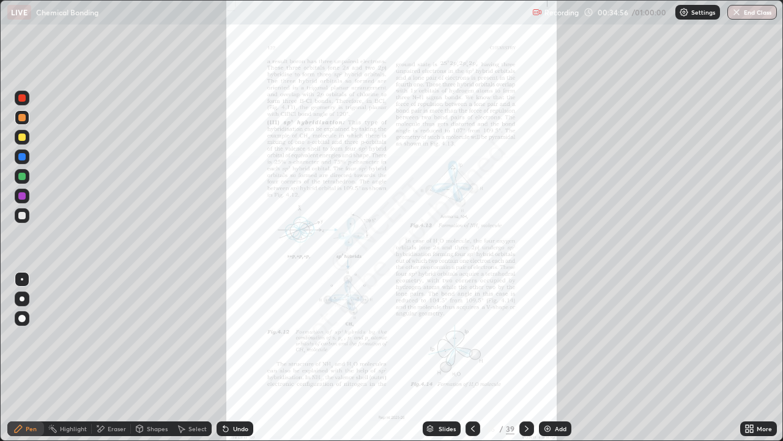
click at [756, 337] on div "More" at bounding box center [758, 428] width 37 height 15
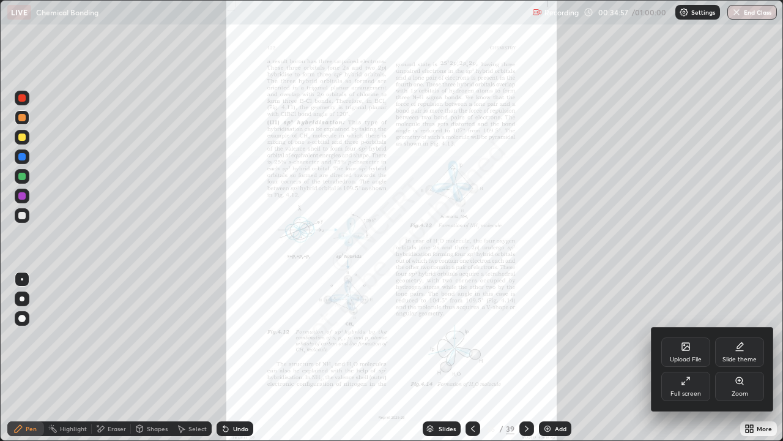
click at [736, 337] on div "Zoom" at bounding box center [740, 393] width 17 height 6
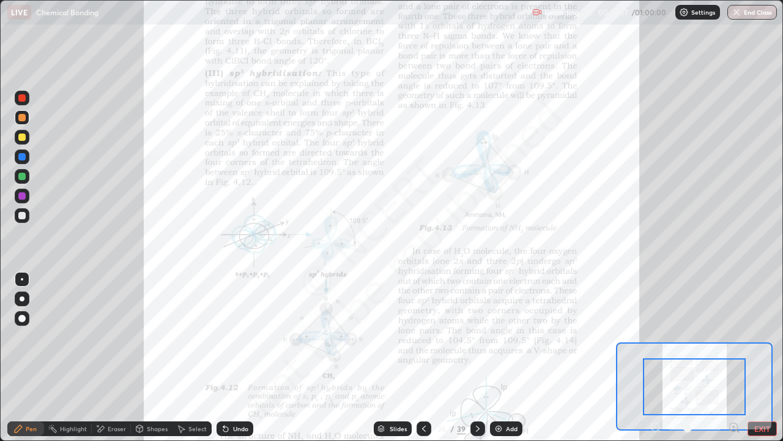
click at [734, 337] on icon at bounding box center [733, 427] width 3 height 0
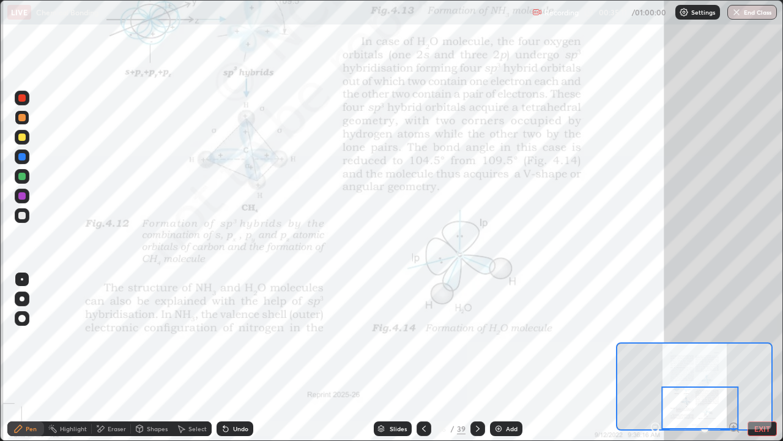
click at [475, 337] on icon at bounding box center [478, 428] width 10 height 10
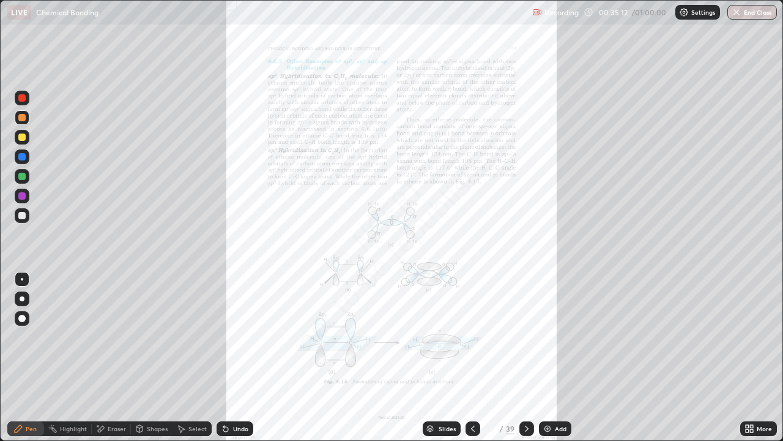
click at [762, 337] on div "More" at bounding box center [764, 428] width 15 height 6
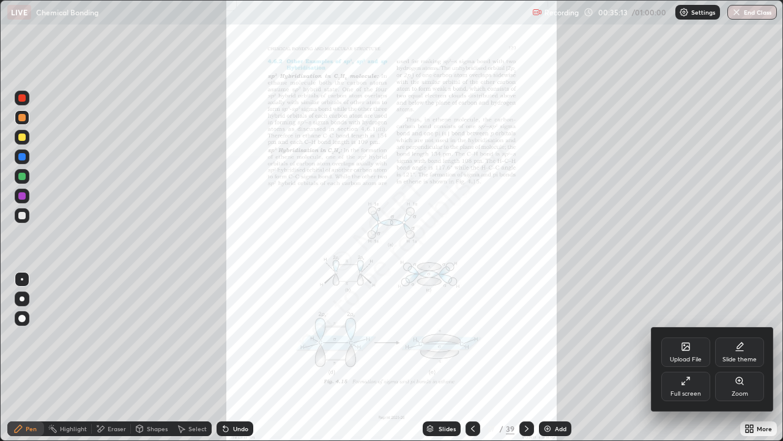
click at [740, 337] on div "Zoom" at bounding box center [740, 393] width 17 height 6
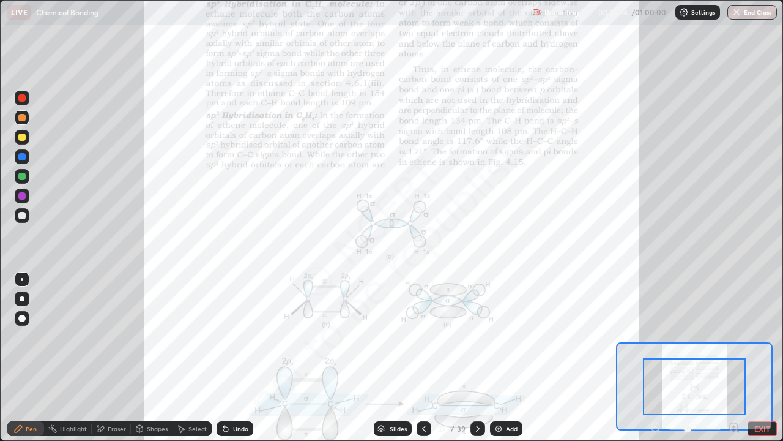
click at [734, 337] on icon at bounding box center [733, 427] width 3 height 0
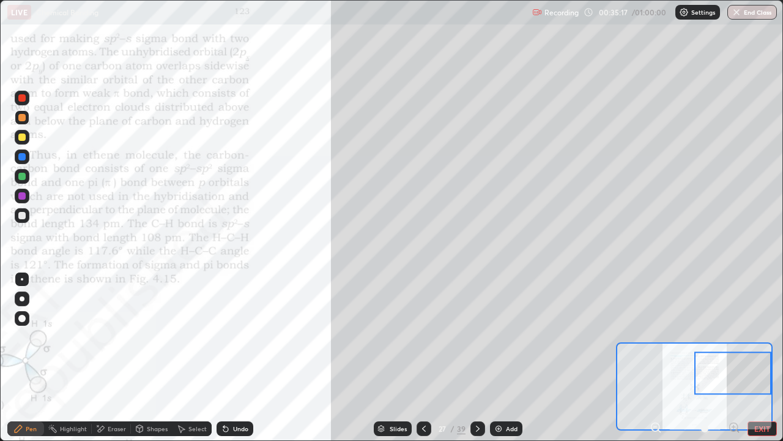
click at [734, 337] on icon at bounding box center [733, 427] width 3 height 0
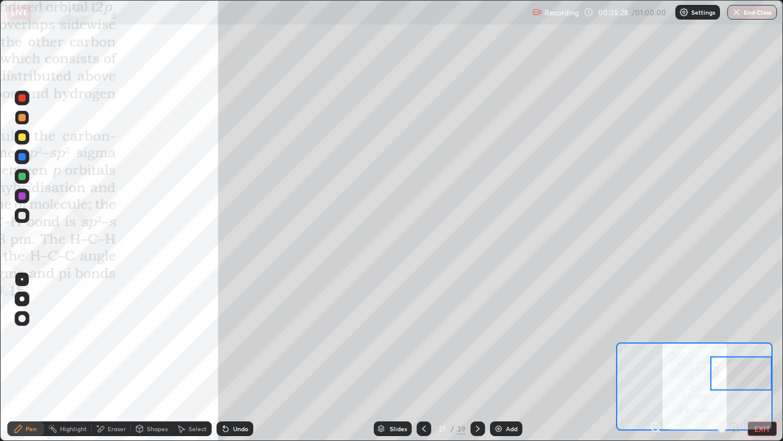
click at [29, 220] on div at bounding box center [22, 216] width 15 height 20
click at [23, 119] on div at bounding box center [21, 117] width 7 height 7
click at [23, 176] on div at bounding box center [21, 176] width 7 height 7
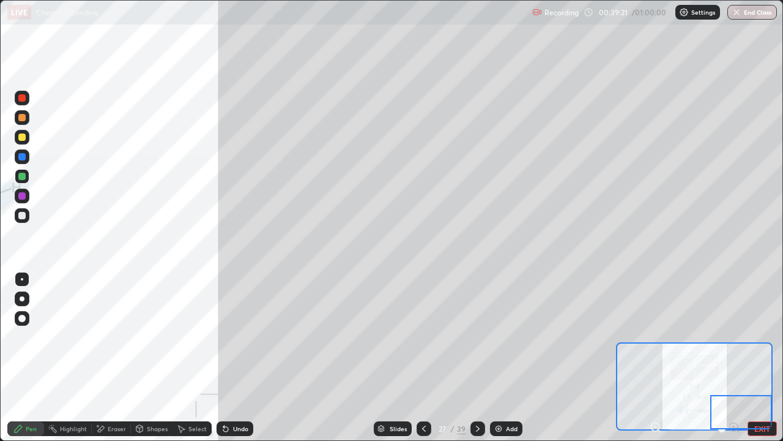
click at [27, 215] on div at bounding box center [22, 215] width 15 height 15
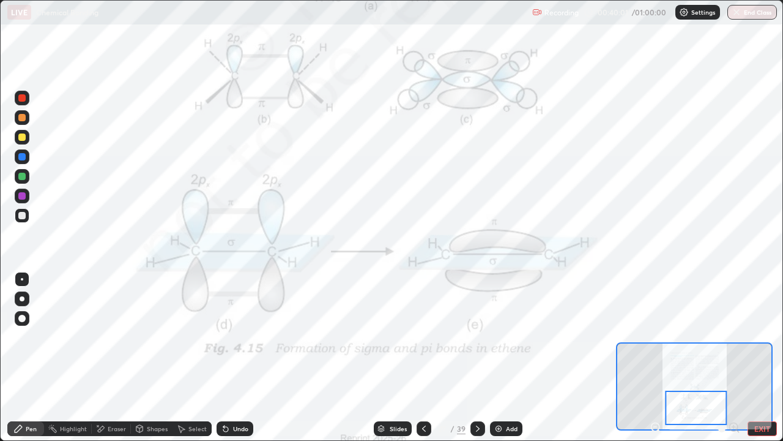
click at [479, 337] on div at bounding box center [478, 428] width 15 height 15
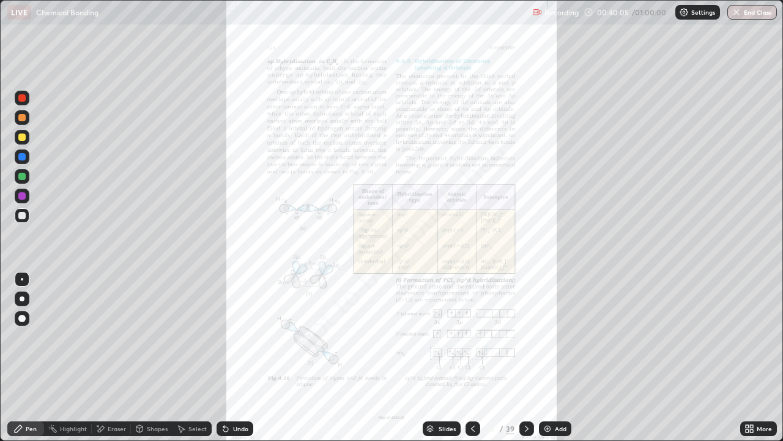
click at [530, 337] on div at bounding box center [527, 428] width 15 height 15
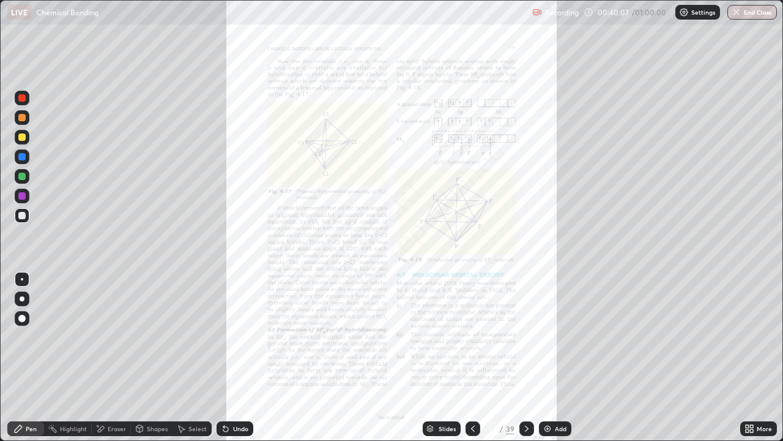
click at [762, 337] on div "More" at bounding box center [764, 428] width 15 height 6
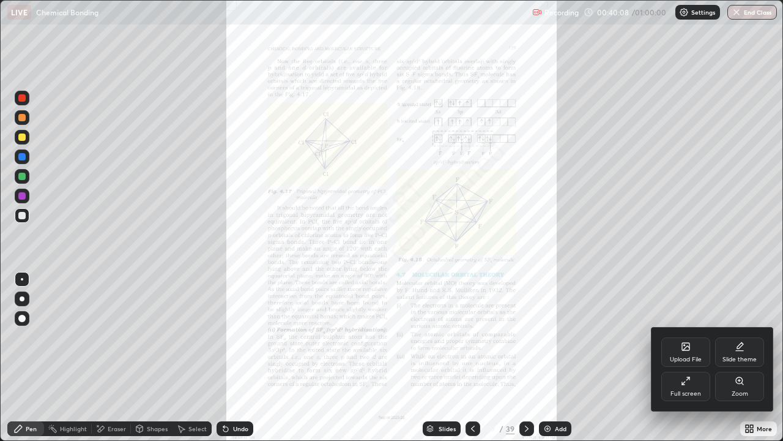
click at [751, 337] on div "Zoom" at bounding box center [739, 385] width 49 height 29
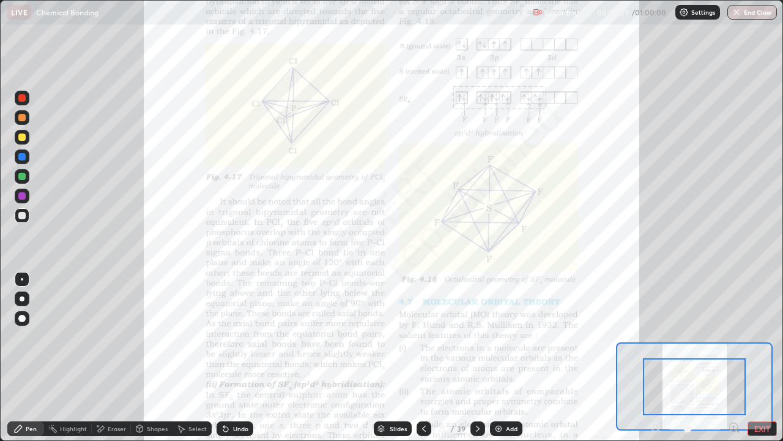
click at [734, 337] on icon at bounding box center [733, 427] width 3 height 0
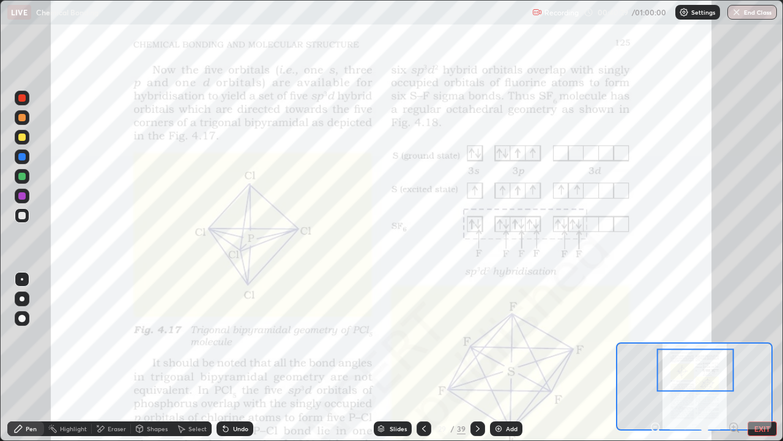
click at [22, 99] on div at bounding box center [21, 97] width 7 height 7
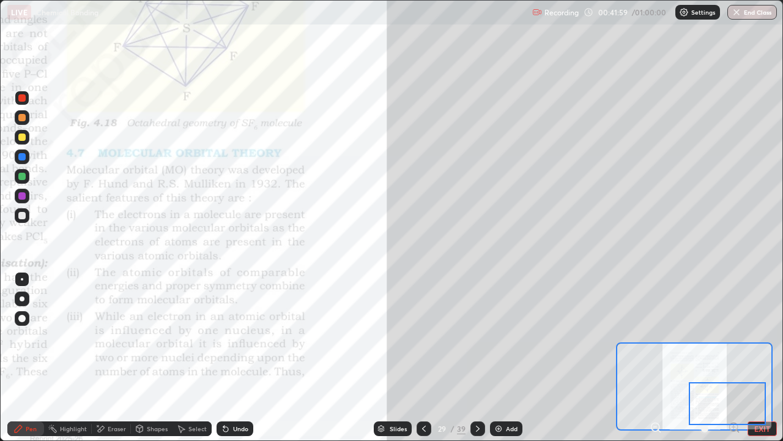
click at [21, 119] on div at bounding box center [21, 117] width 7 height 7
click at [20, 100] on div at bounding box center [21, 97] width 7 height 7
click at [476, 337] on icon at bounding box center [478, 428] width 4 height 6
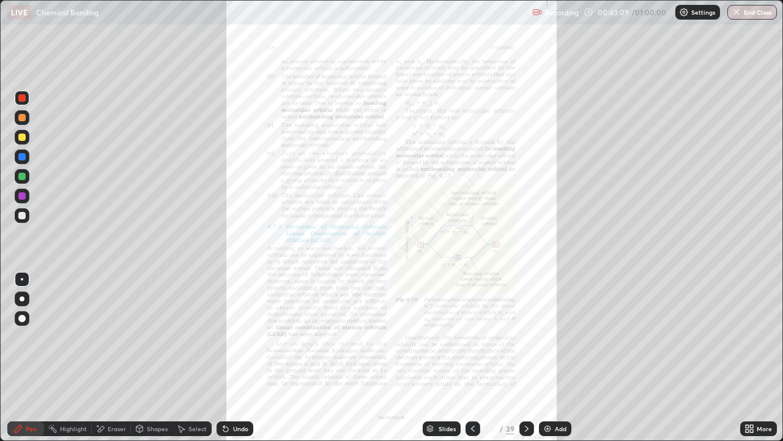
click at [761, 337] on div "More" at bounding box center [764, 428] width 15 height 6
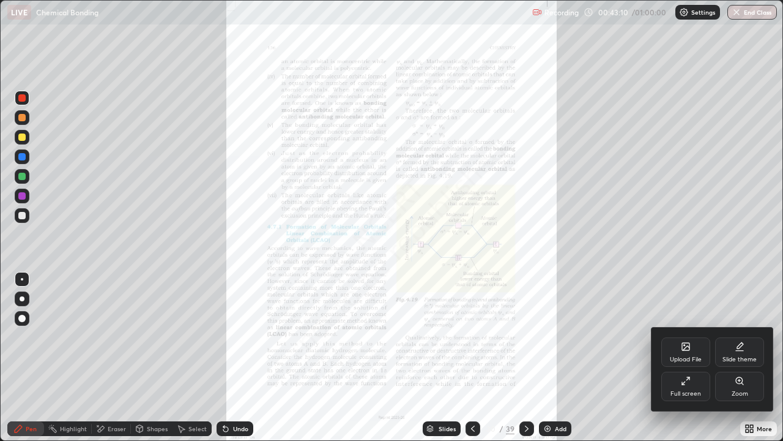
click at [747, 337] on div "Zoom" at bounding box center [739, 385] width 49 height 29
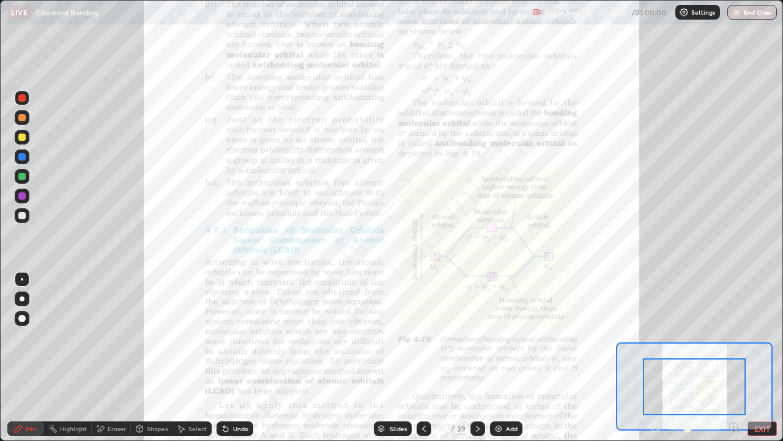
click at [734, 337] on icon at bounding box center [733, 427] width 3 height 0
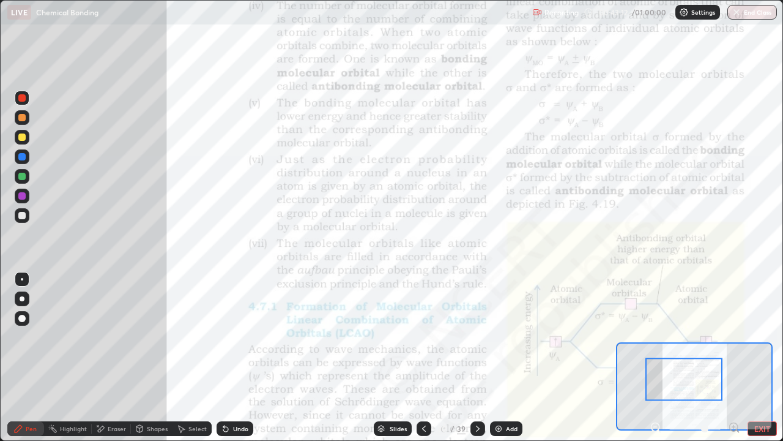
click at [712, 337] on div at bounding box center [684, 379] width 77 height 43
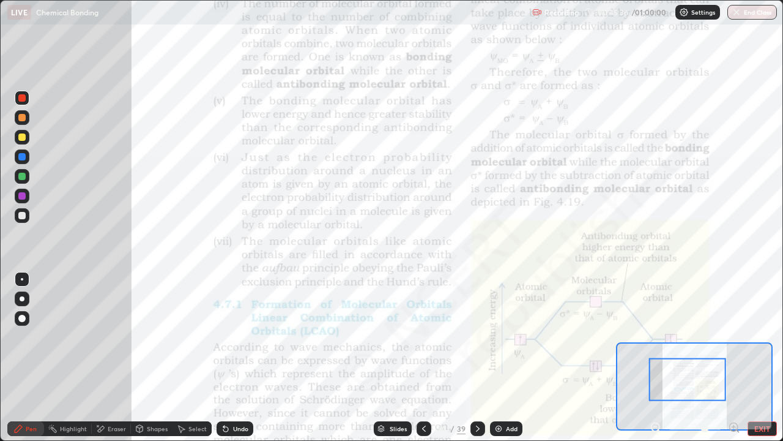
click at [20, 215] on div at bounding box center [21, 215] width 7 height 7
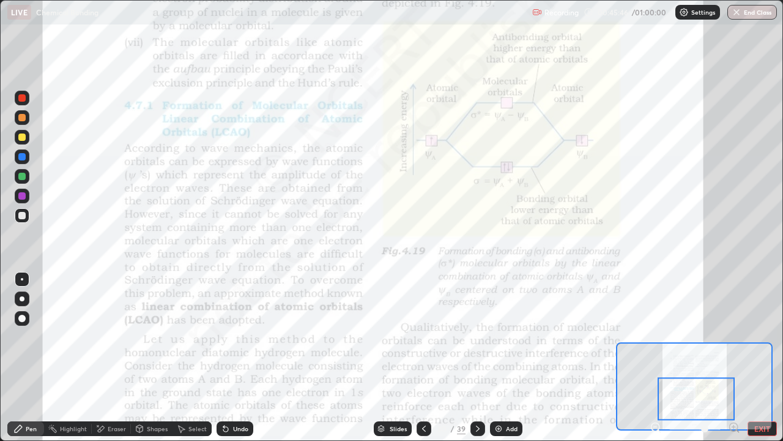
click at [22, 99] on div at bounding box center [21, 97] width 7 height 7
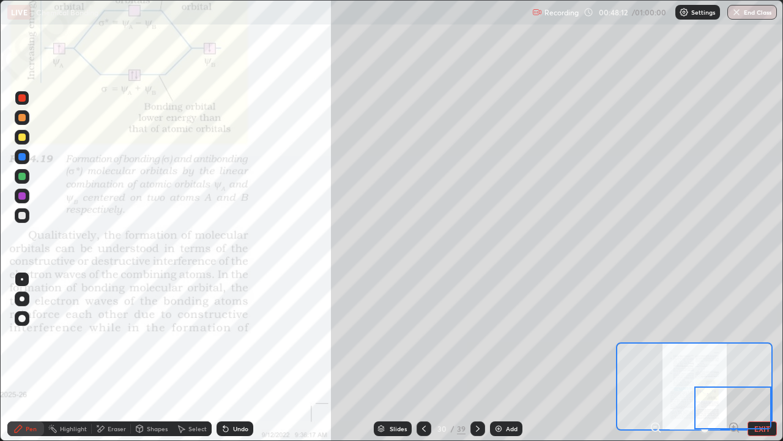
click at [477, 337] on icon at bounding box center [478, 428] width 4 height 6
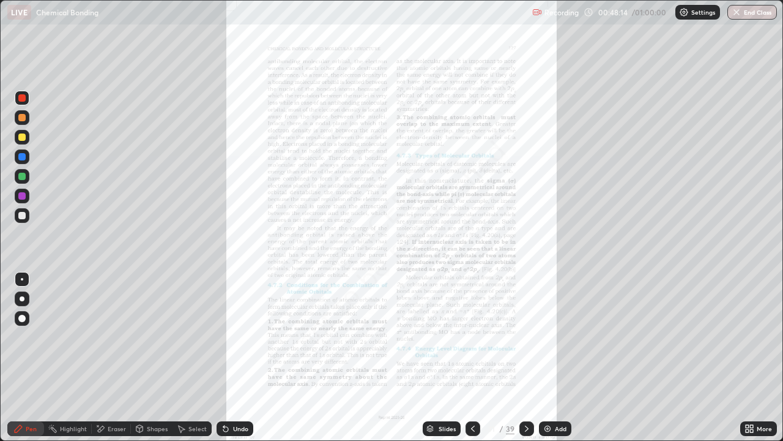
click at [524, 337] on icon at bounding box center [527, 428] width 10 height 10
click at [755, 337] on div "More" at bounding box center [758, 428] width 37 height 15
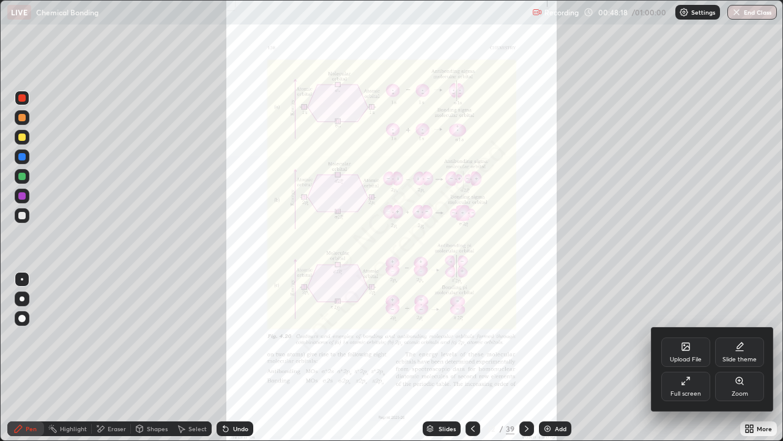
click at [742, 337] on div "Zoom" at bounding box center [740, 393] width 17 height 6
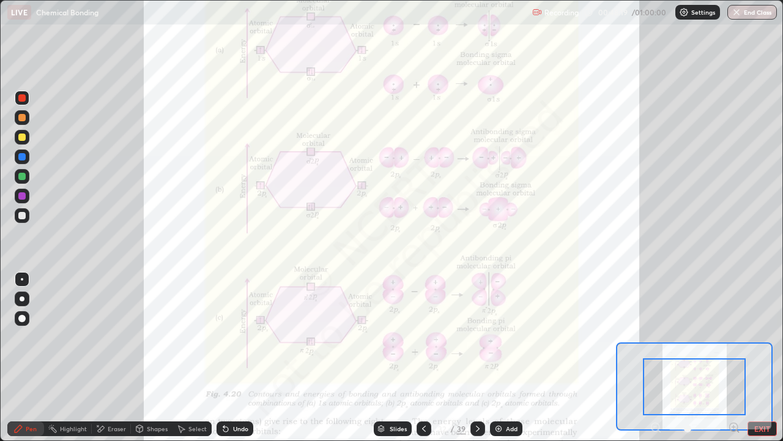
click at [734, 337] on icon at bounding box center [733, 427] width 3 height 0
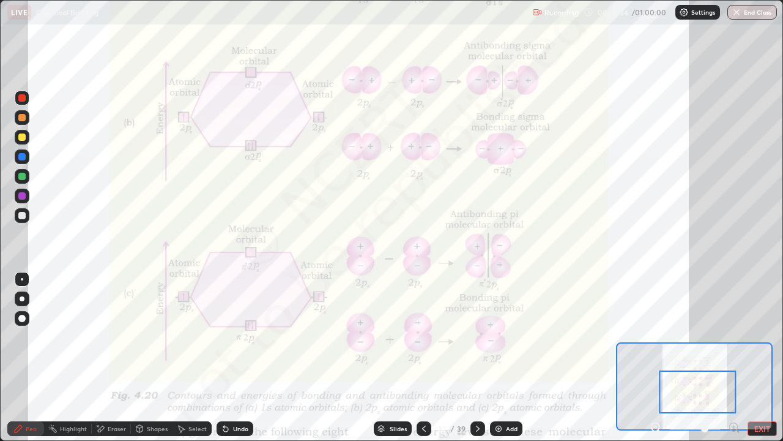
click at [479, 337] on icon at bounding box center [478, 428] width 10 height 10
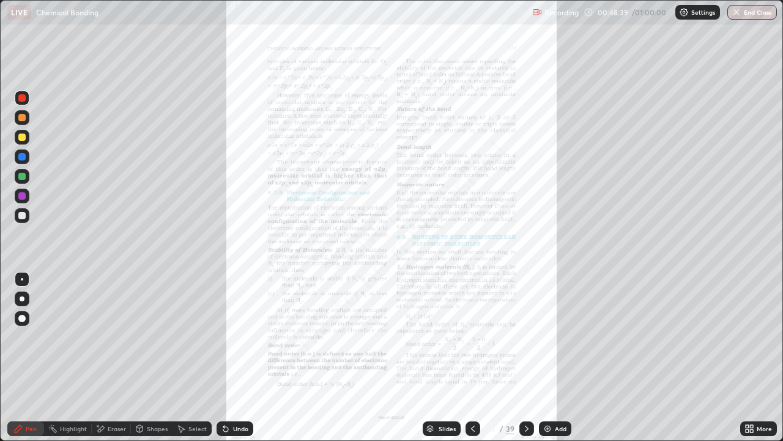
click at [527, 337] on icon at bounding box center [527, 428] width 10 height 10
click at [472, 337] on icon at bounding box center [473, 428] width 10 height 10
click at [473, 337] on icon at bounding box center [473, 428] width 10 height 10
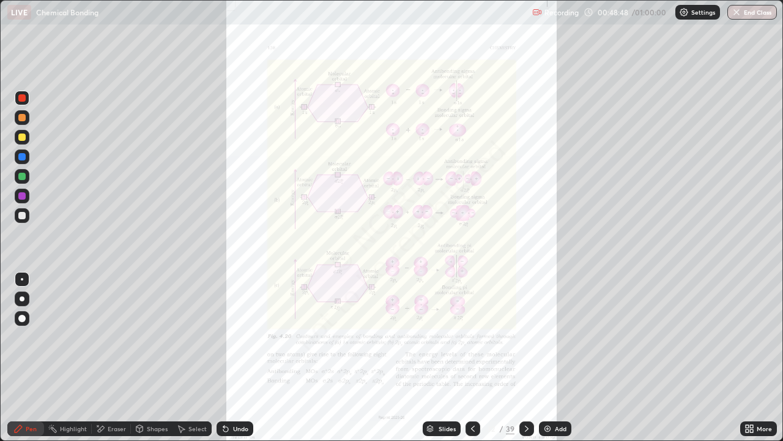
click at [525, 337] on icon at bounding box center [527, 428] width 10 height 10
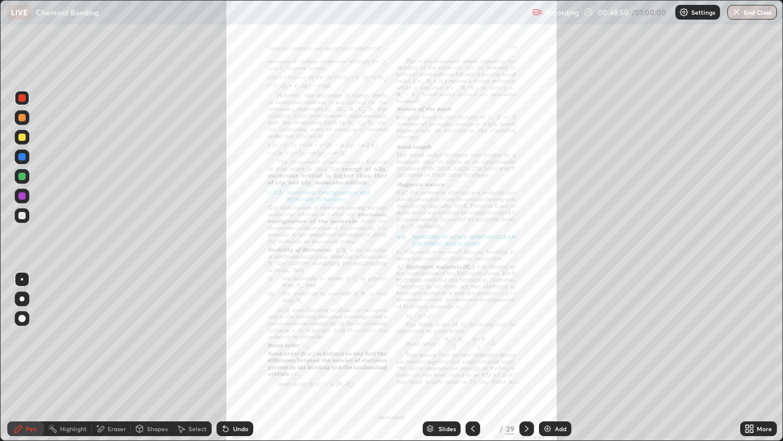
click at [750, 337] on icon at bounding box center [750, 428] width 10 height 10
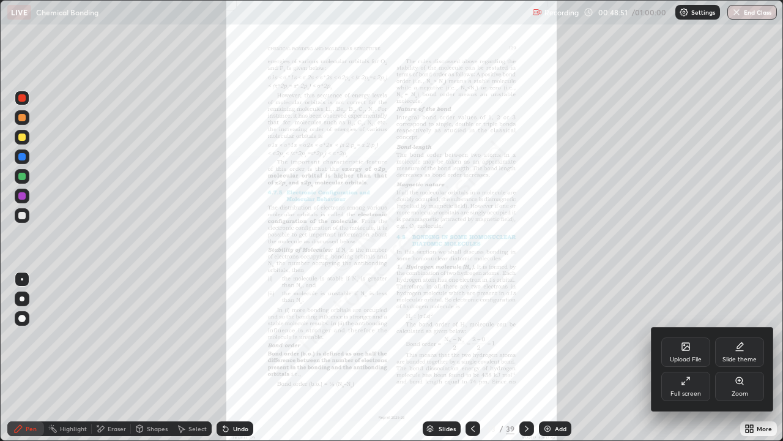
click at [733, 337] on div "Zoom" at bounding box center [740, 393] width 17 height 6
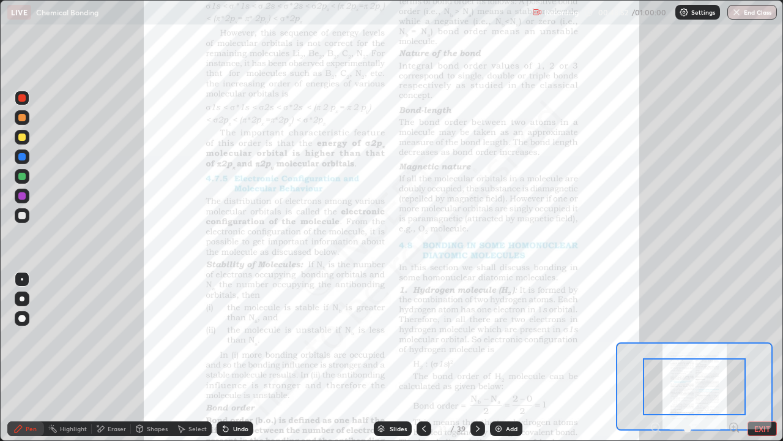
click at [734, 337] on icon at bounding box center [733, 427] width 3 height 0
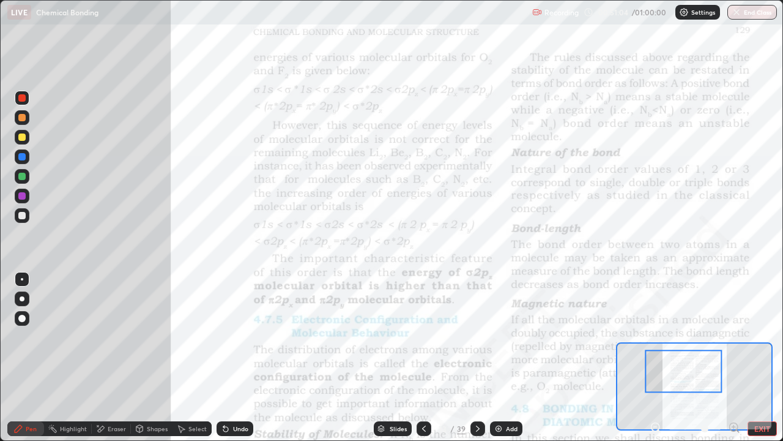
click at [243, 337] on div "Undo" at bounding box center [240, 428] width 15 height 6
click at [240, 337] on div "Undo" at bounding box center [240, 428] width 15 height 6
click at [236, 337] on div "Undo" at bounding box center [235, 428] width 37 height 15
click at [22, 216] on div at bounding box center [21, 215] width 7 height 7
click at [26, 142] on div at bounding box center [22, 137] width 15 height 15
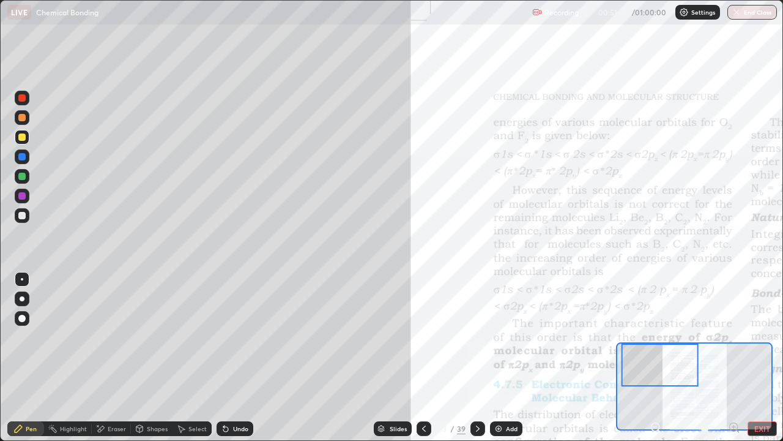
click at [23, 98] on div at bounding box center [21, 97] width 7 height 7
click at [105, 337] on icon at bounding box center [100, 428] width 10 height 10
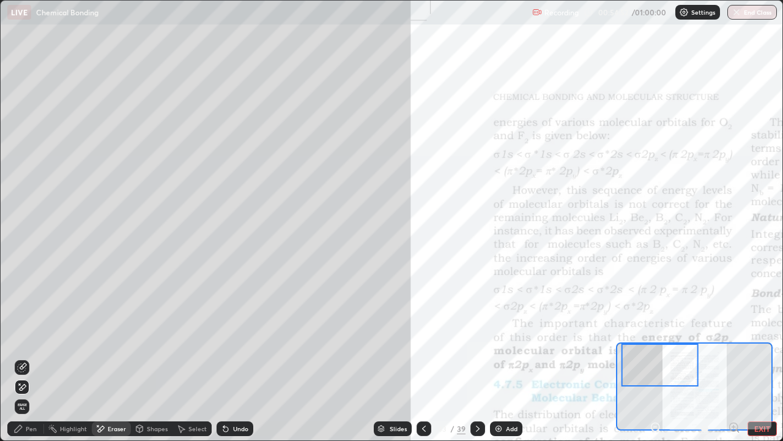
click at [22, 337] on span "Erase all" at bounding box center [21, 406] width 13 height 7
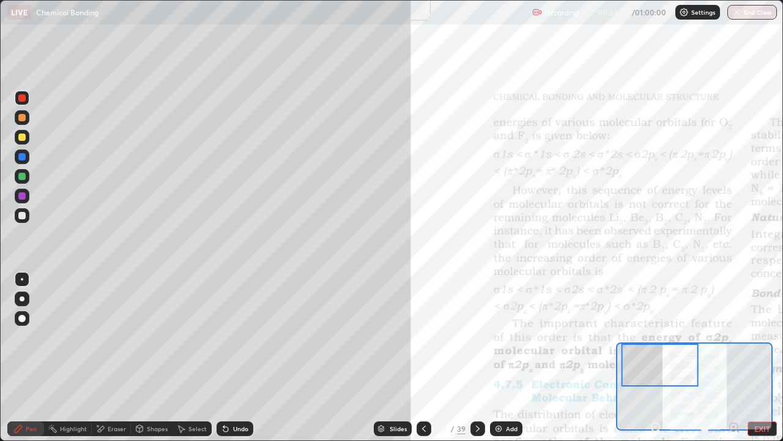
click at [238, 337] on div "Undo" at bounding box center [240, 428] width 15 height 6
click at [242, 337] on div "Undo" at bounding box center [240, 428] width 15 height 6
click at [23, 220] on div at bounding box center [22, 215] width 15 height 15
click at [28, 117] on div at bounding box center [22, 117] width 15 height 15
click at [760, 13] on button "End Class" at bounding box center [753, 12] width 48 height 15
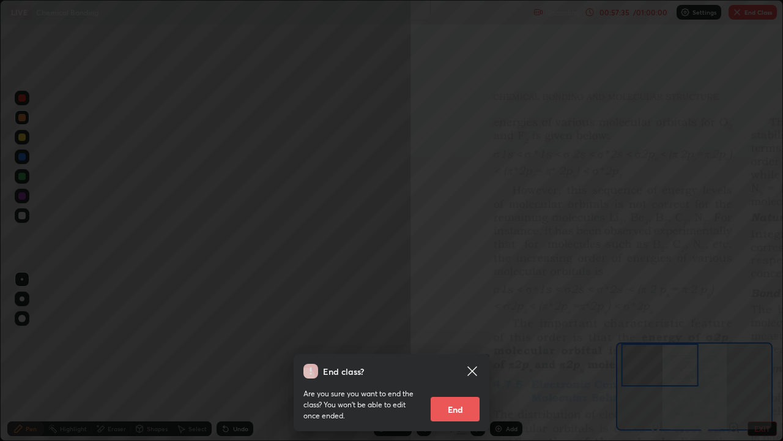
click at [473, 337] on button "End" at bounding box center [455, 409] width 49 height 24
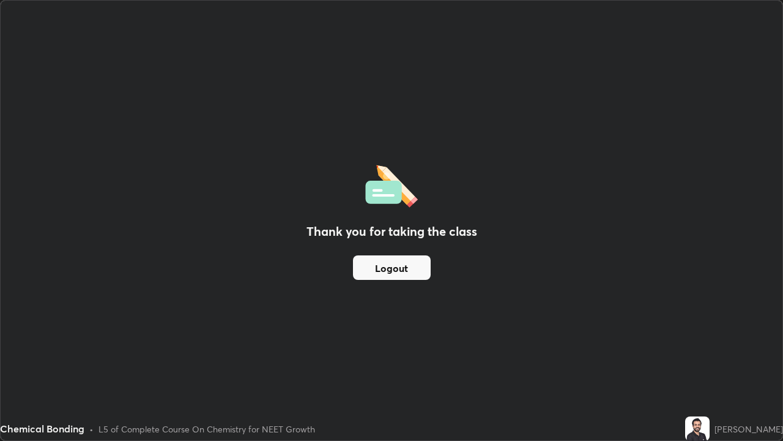
click at [406, 277] on button "Logout" at bounding box center [392, 267] width 78 height 24
click at [387, 266] on button "Logout" at bounding box center [392, 267] width 78 height 24
